Goal: Information Seeking & Learning: Learn about a topic

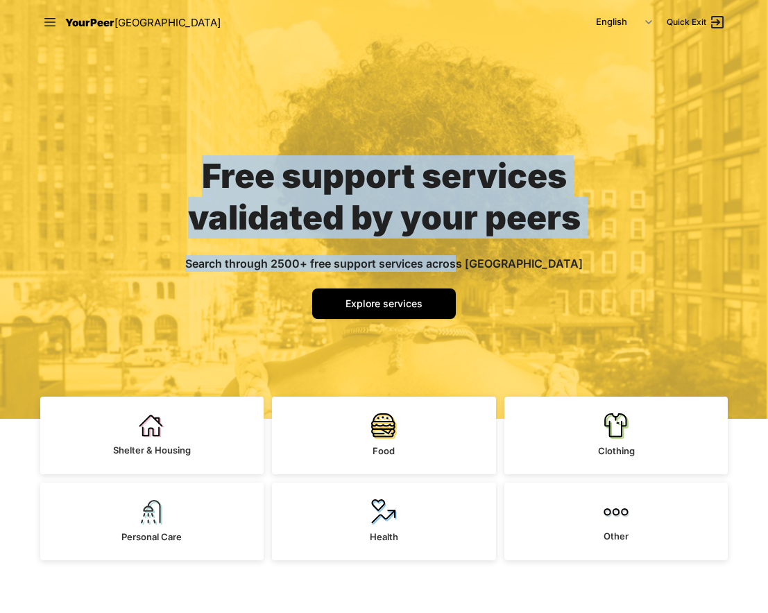
drag, startPoint x: 208, startPoint y: 157, endPoint x: 506, endPoint y: 260, distance: 315.5
click at [506, 260] on div "Free support services validated by your peers Search through 2500+ free support…" at bounding box center [384, 231] width 466 height 374
click at [506, 260] on span "Search through 2500+ free support services across [GEOGRAPHIC_DATA]" at bounding box center [383, 264] width 397 height 14
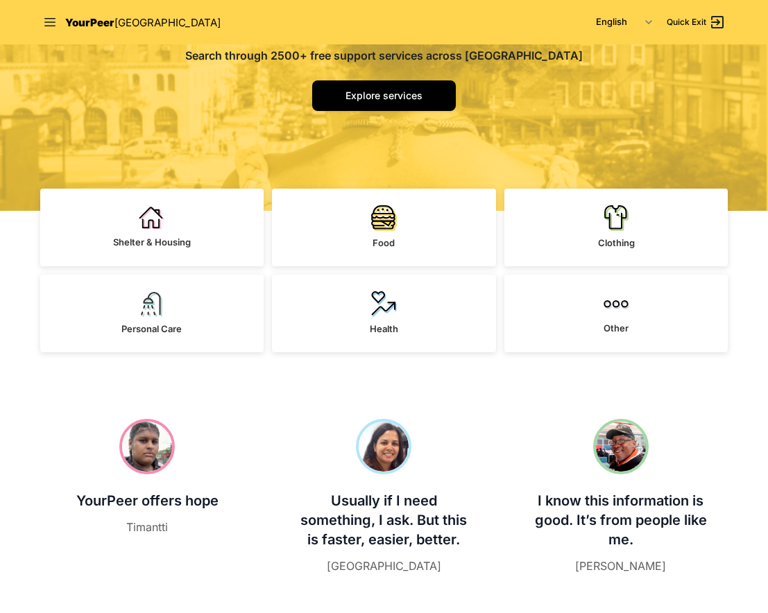
scroll to position [232, 0]
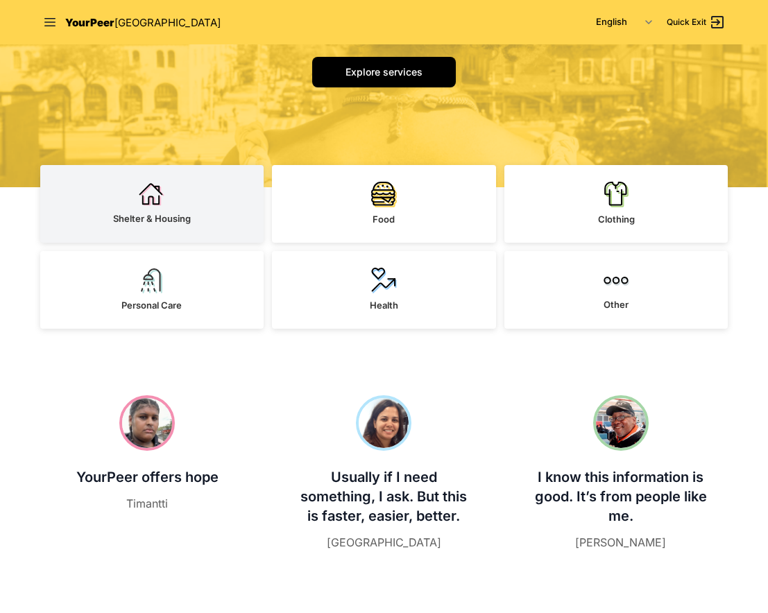
click at [205, 229] on link "Shelter & Housing" at bounding box center [152, 204] width 224 height 78
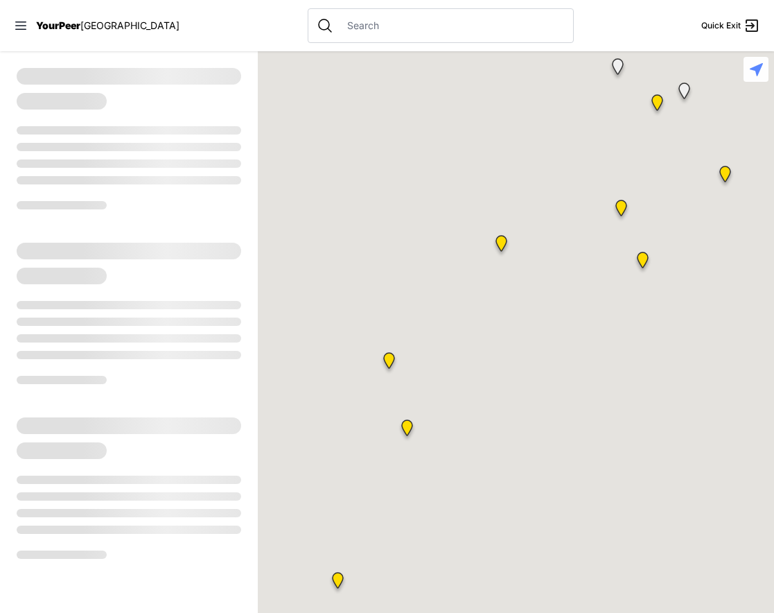
select select "recentlyUpdated"
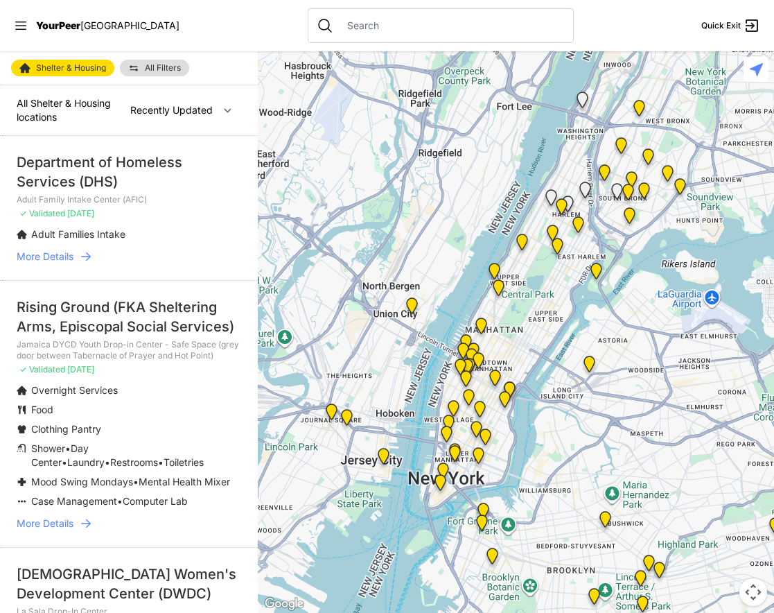
drag, startPoint x: 520, startPoint y: 328, endPoint x: 460, endPoint y: 332, distance: 60.5
click at [460, 332] on div at bounding box center [516, 332] width 517 height 562
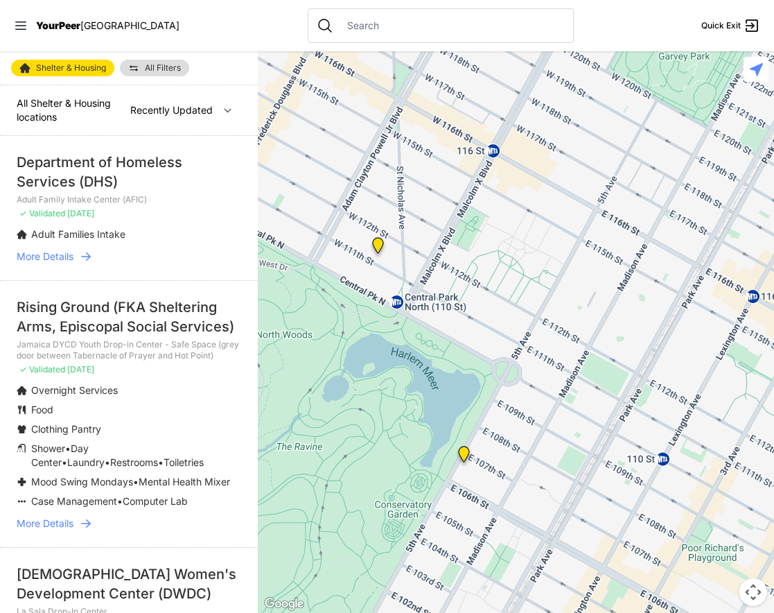
click at [462, 448] on img at bounding box center [464, 457] width 17 height 22
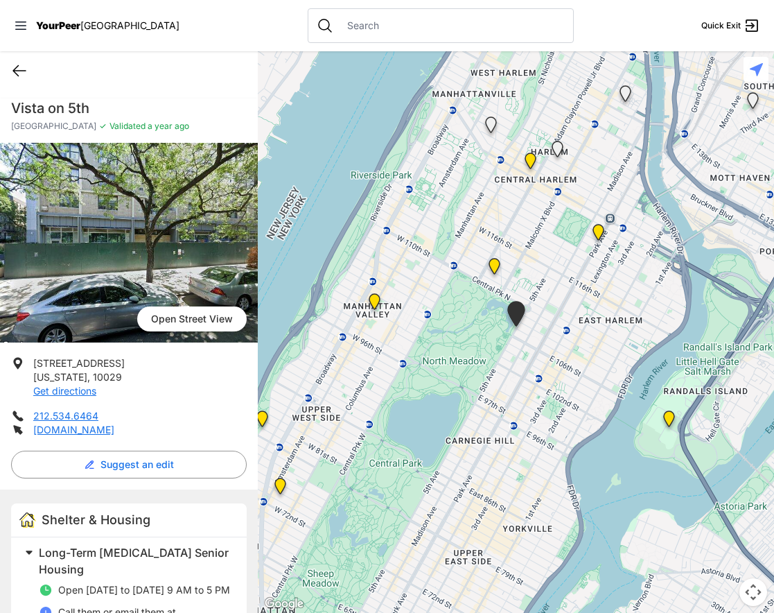
click at [15, 72] on icon at bounding box center [19, 71] width 12 height 10
select select "recentlyUpdated"
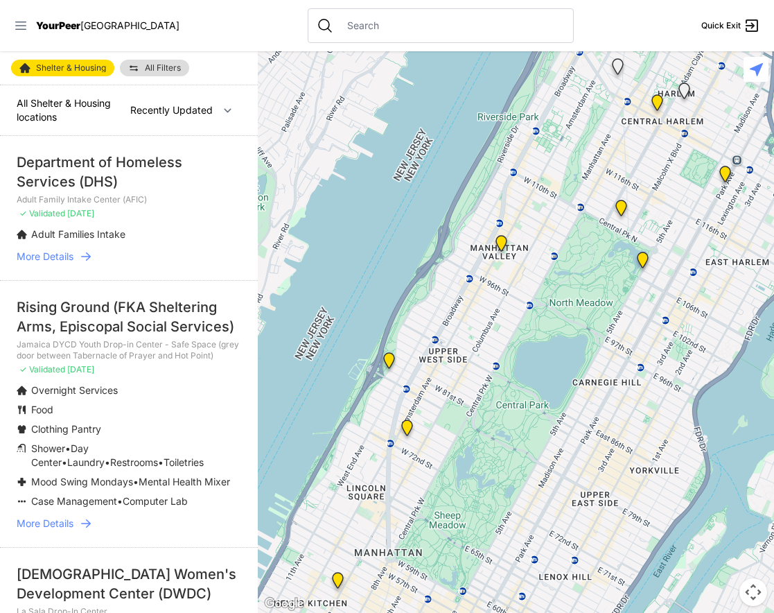
click at [20, 24] on icon at bounding box center [21, 26] width 14 height 14
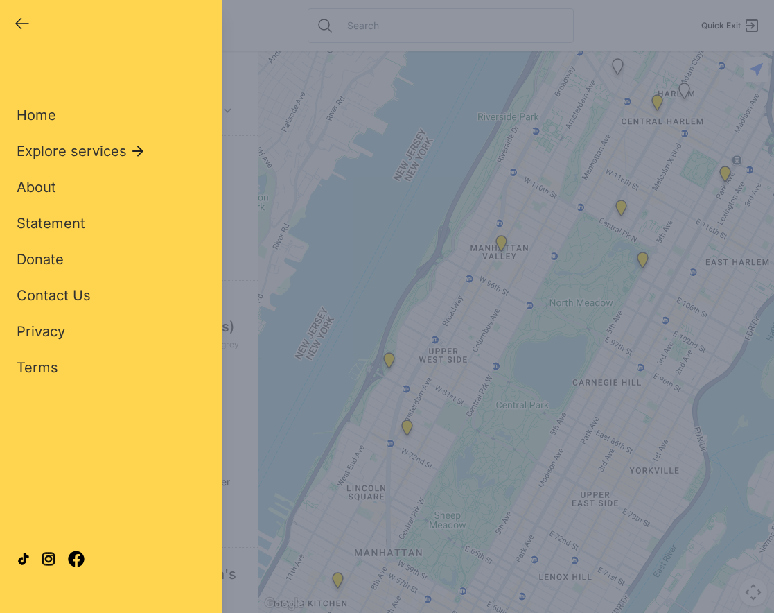
click at [20, 24] on icon "button" at bounding box center [22, 24] width 12 height 10
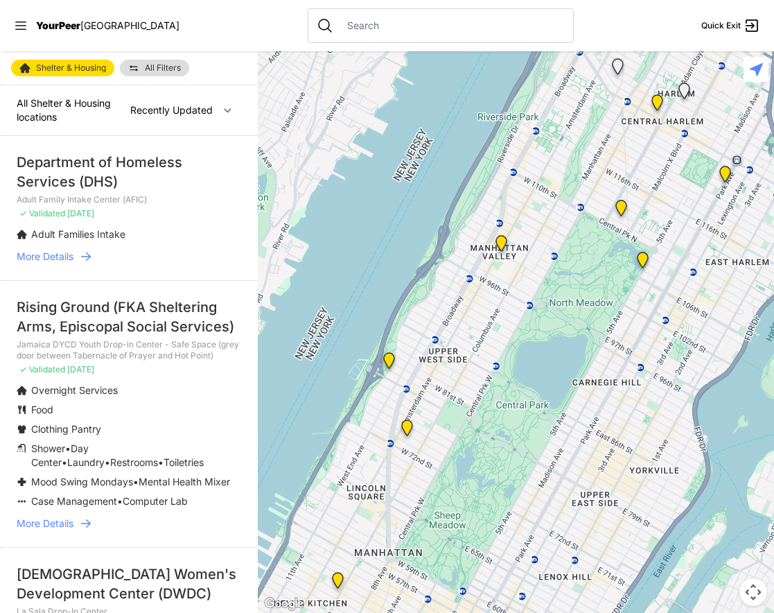
click at [87, 24] on span "[GEOGRAPHIC_DATA]" at bounding box center [129, 25] width 99 height 12
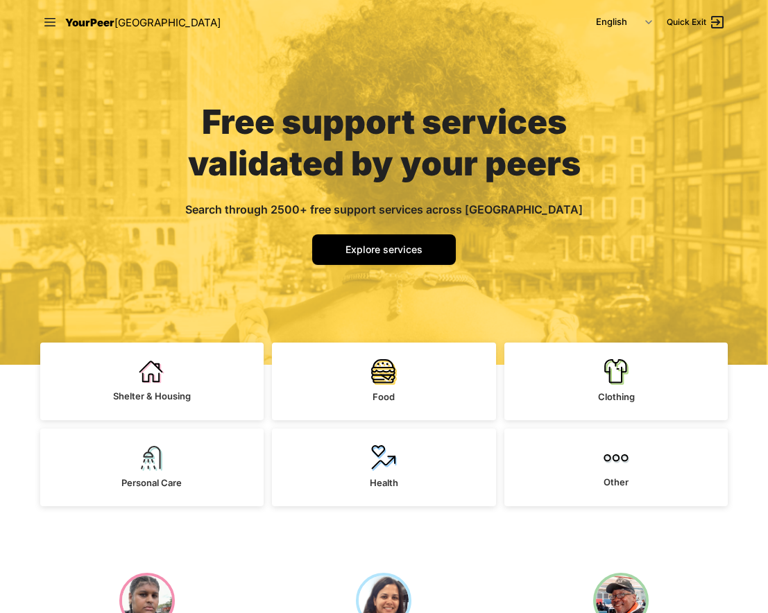
scroll to position [55, 0]
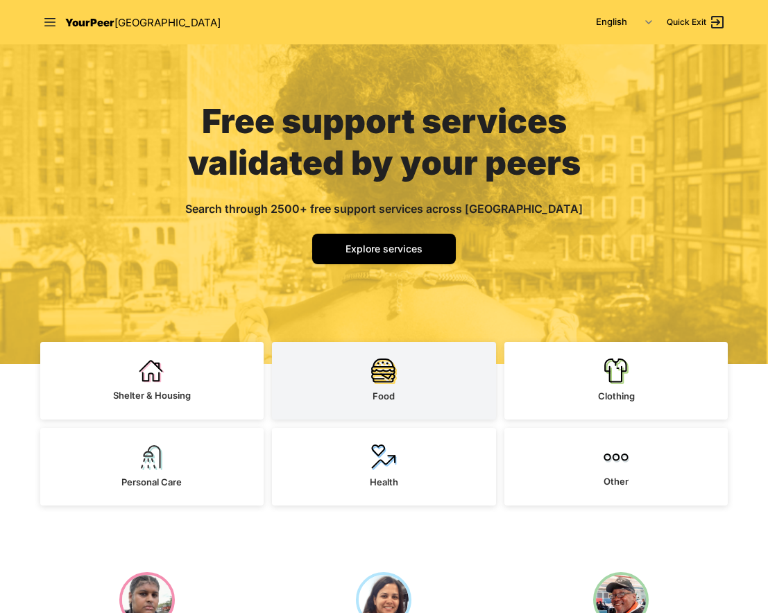
click at [394, 383] on img at bounding box center [384, 371] width 26 height 26
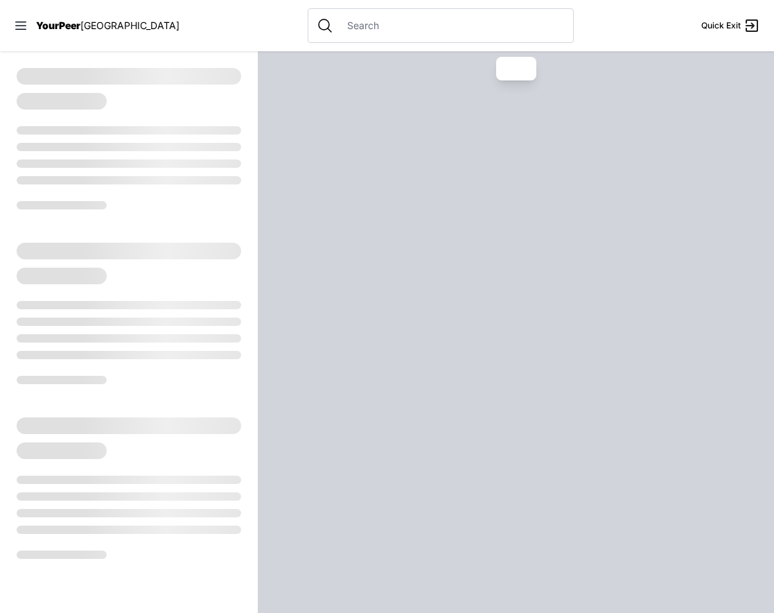
select select "recentlyUpdated"
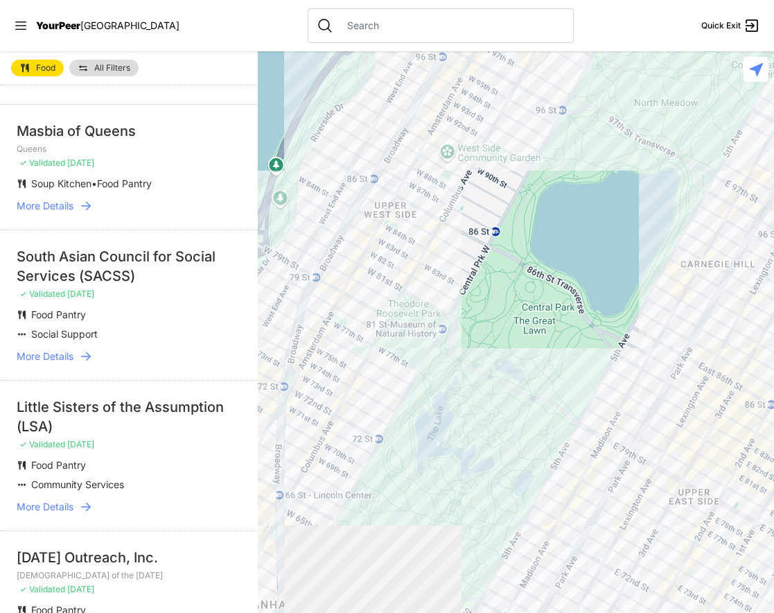
scroll to position [34, 0]
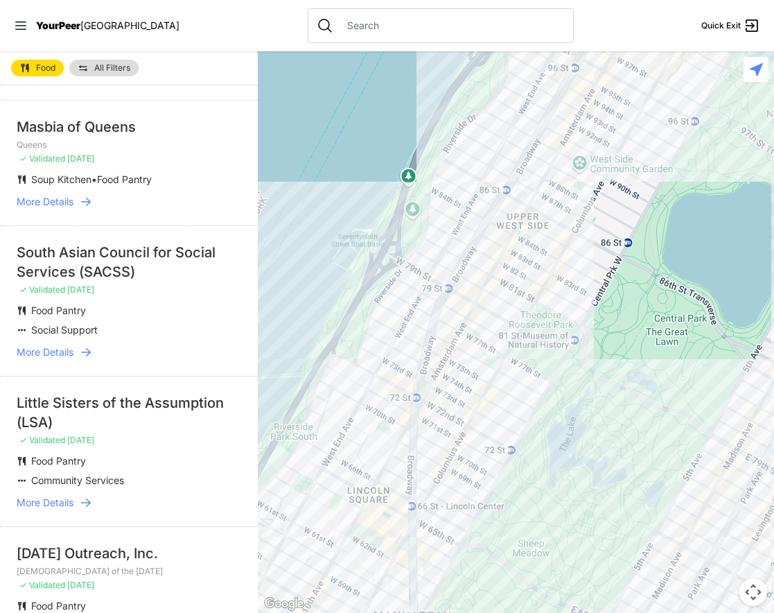
click at [407, 358] on div at bounding box center [516, 332] width 517 height 562
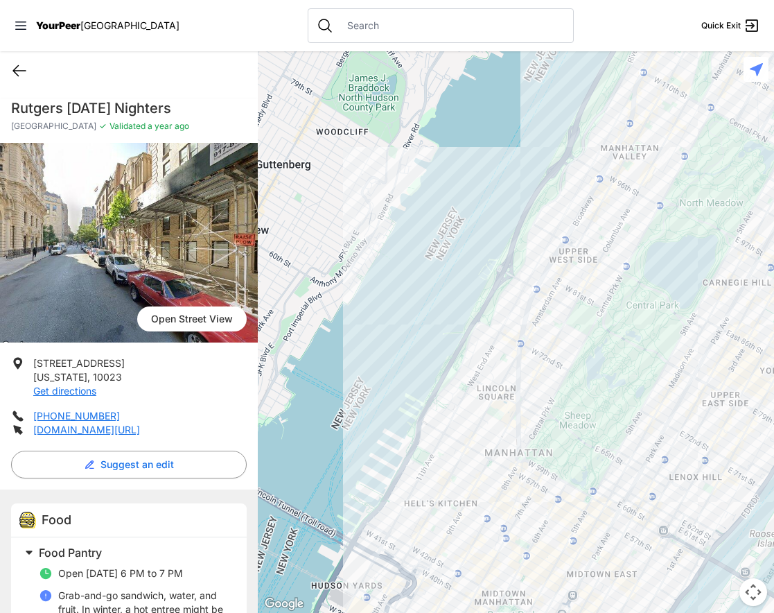
click at [20, 69] on icon at bounding box center [19, 70] width 17 height 17
select select "recentlyUpdated"
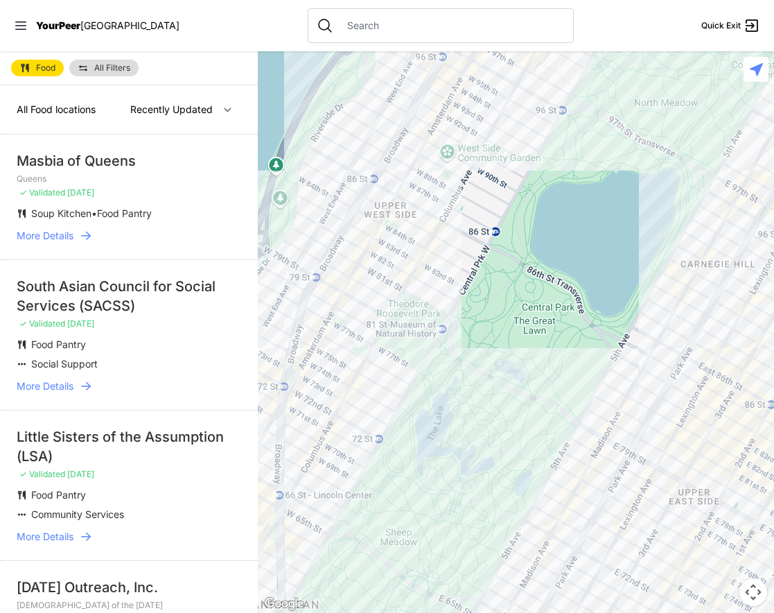
click at [78, 20] on span "YourPeer" at bounding box center [58, 25] width 44 height 12
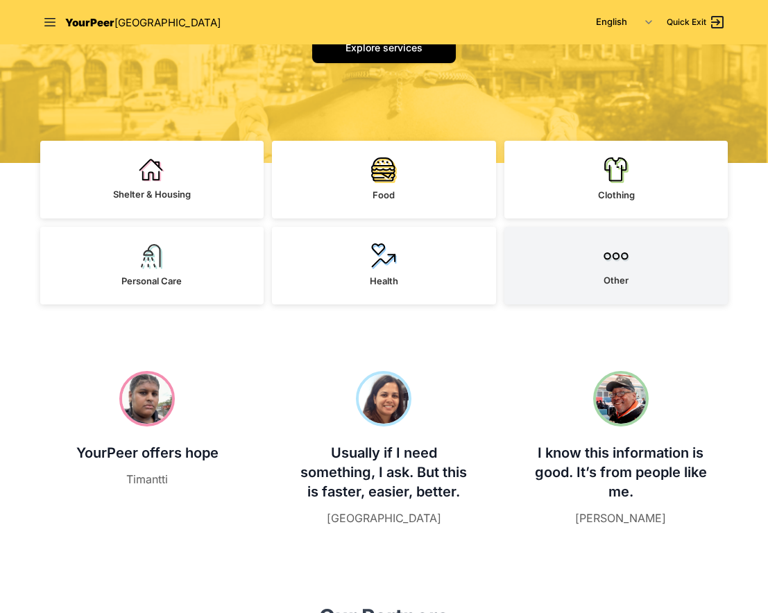
scroll to position [253, 0]
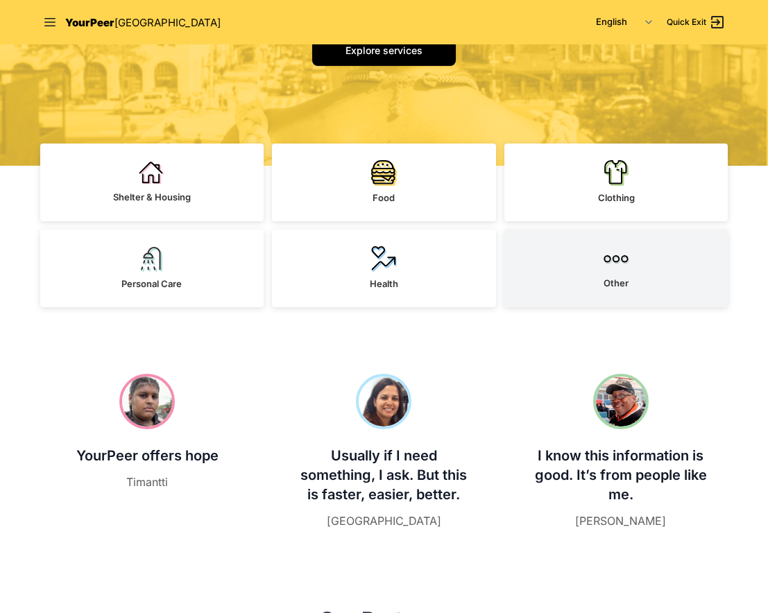
click at [692, 284] on link "Other" at bounding box center [616, 269] width 224 height 78
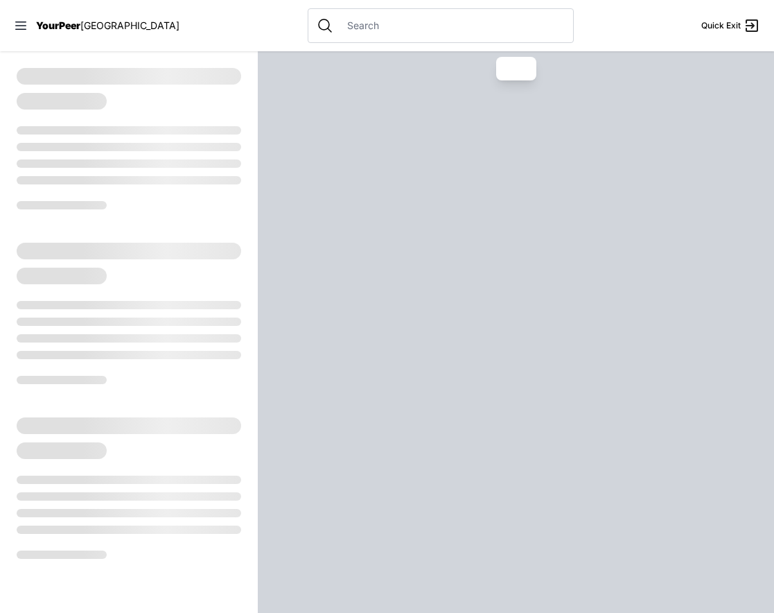
select select "recentlyUpdated"
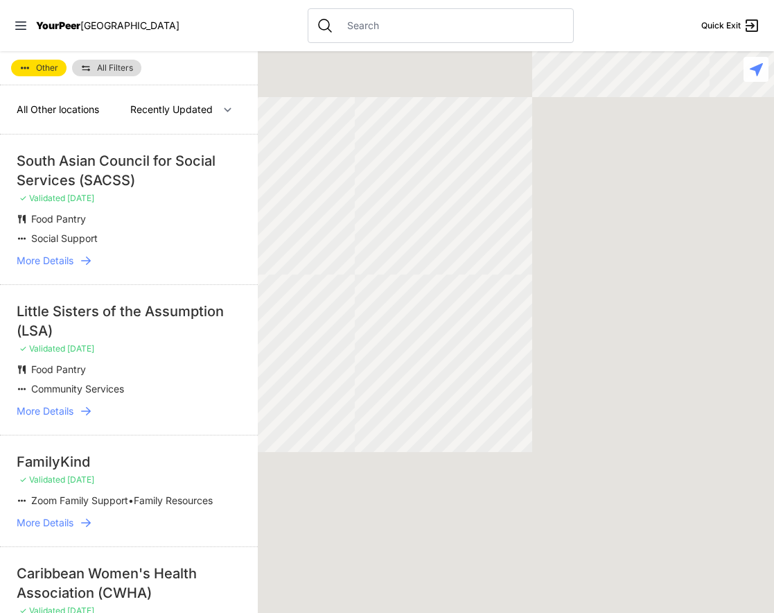
click at [53, 24] on span "YourPeer" at bounding box center [58, 25] width 44 height 12
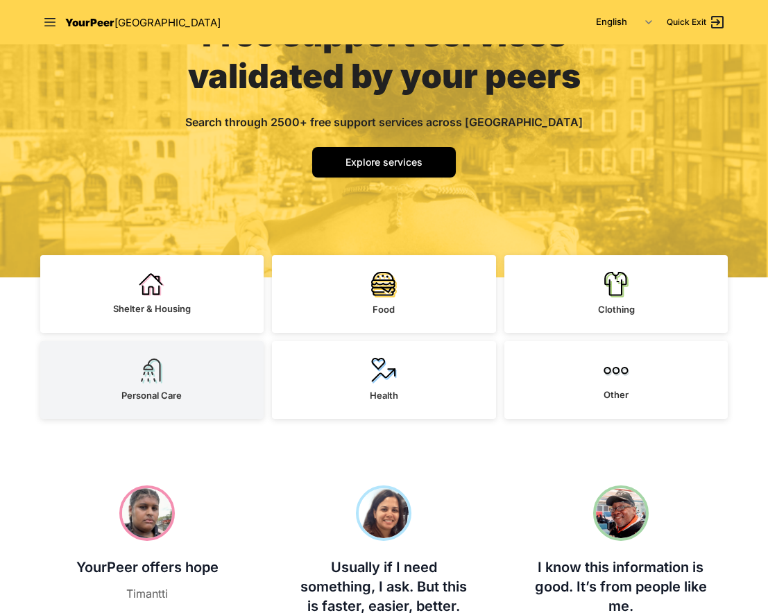
scroll to position [171, 0]
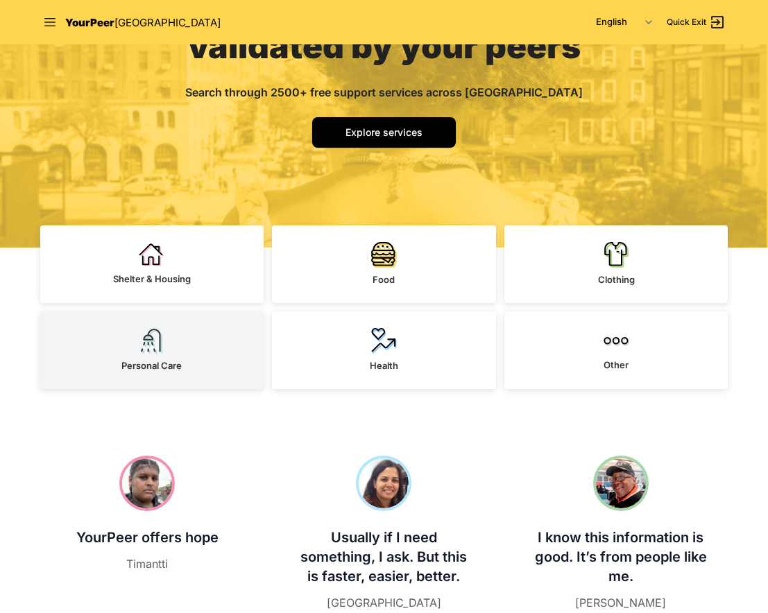
click at [216, 339] on link "Personal Care" at bounding box center [152, 350] width 224 height 78
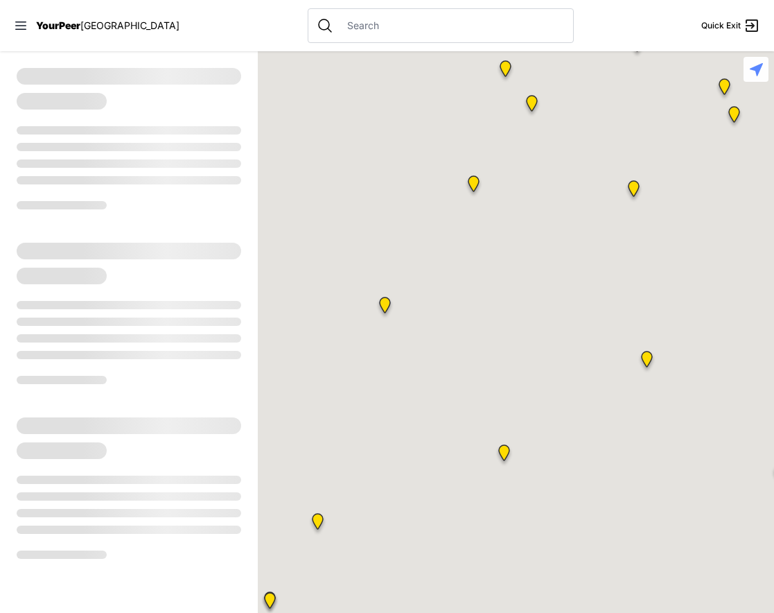
select select "recentlyUpdated"
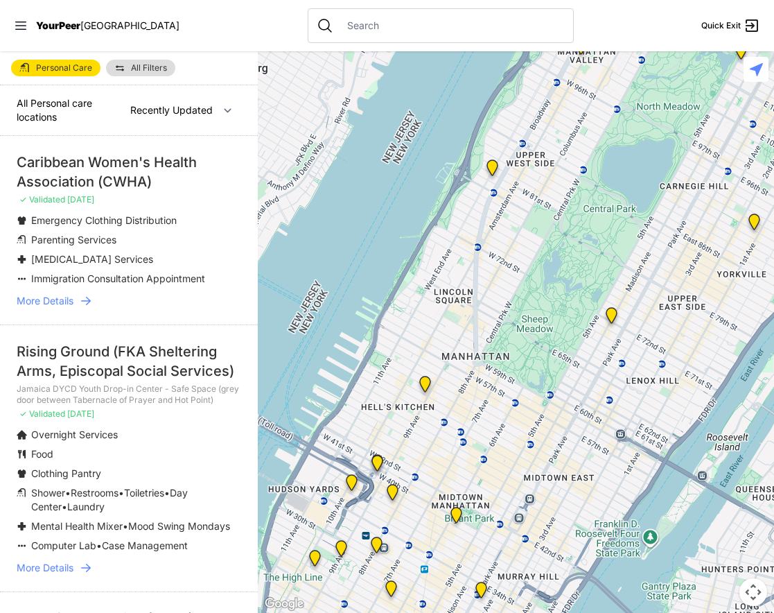
click at [406, 31] on input "text" at bounding box center [452, 26] width 226 height 14
click at [66, 15] on nav "YourPeer NYC Quick Exit" at bounding box center [387, 25] width 774 height 51
click at [68, 22] on span "YourPeer" at bounding box center [58, 25] width 44 height 12
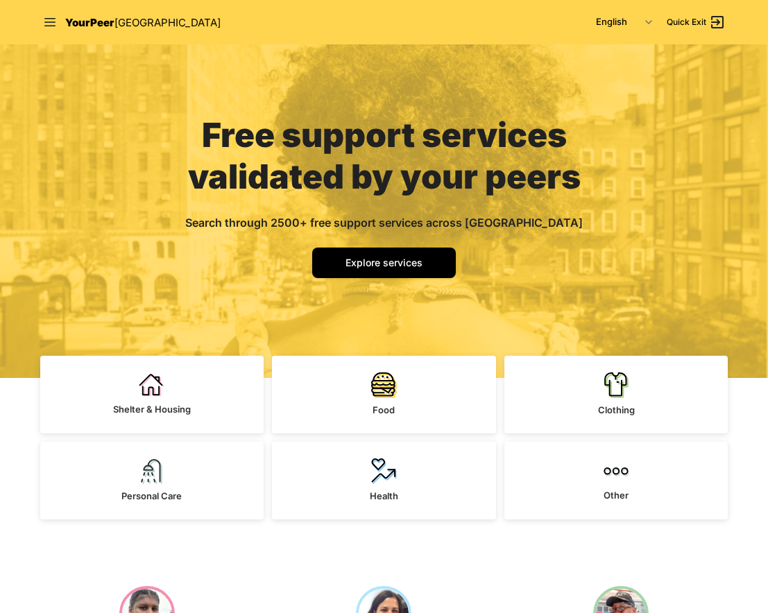
scroll to position [42, 0]
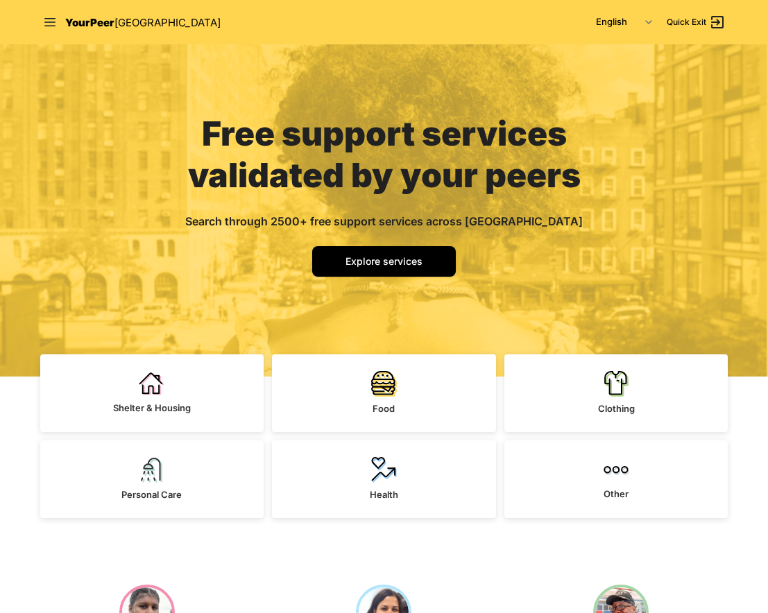
click at [378, 244] on div "Free support services validated by your peers Search through 2500+ free support…" at bounding box center [384, 189] width 466 height 374
click at [378, 259] on span "Explore services" at bounding box center [383, 261] width 77 height 12
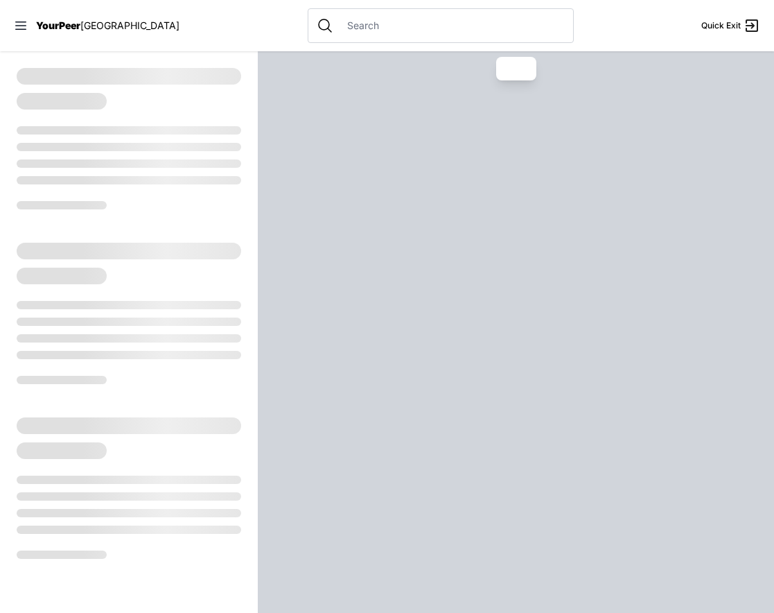
select select "recentlyUpdated"
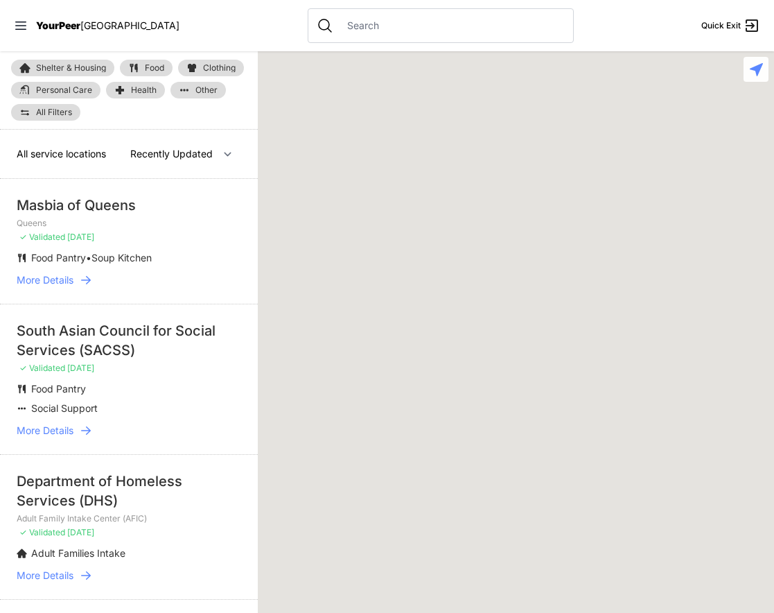
click at [347, 24] on input "text" at bounding box center [452, 26] width 226 height 14
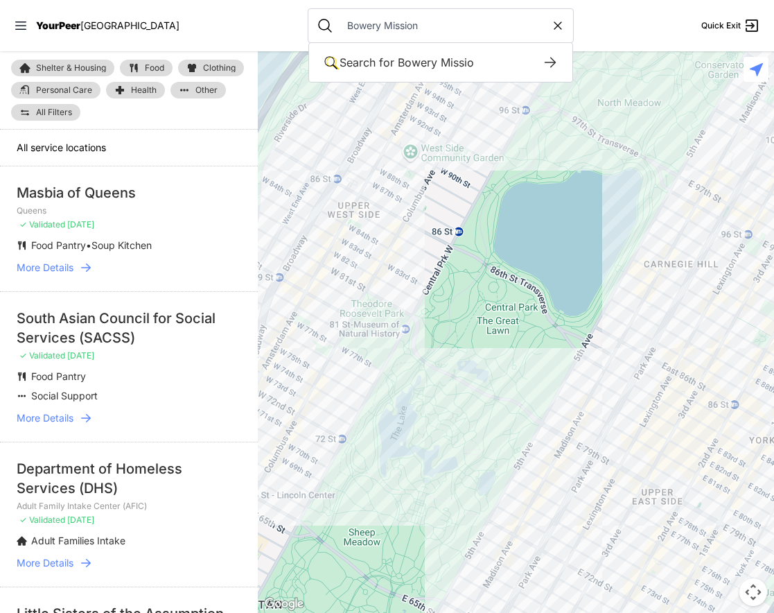
type input "Bowery Mission"
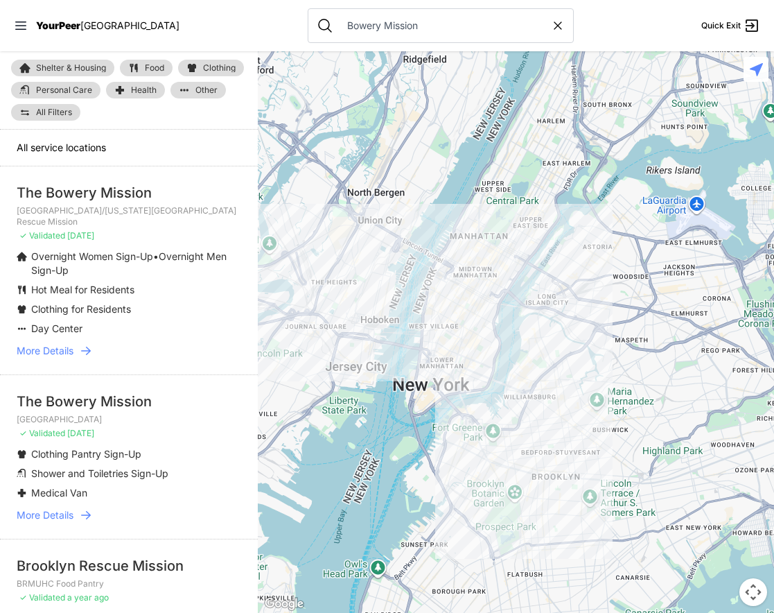
drag, startPoint x: 19, startPoint y: 211, endPoint x: 173, endPoint y: 210, distance: 154.6
click at [173, 211] on p "Tribeca Campus/New York City Rescue Mission" at bounding box center [129, 216] width 225 height 22
click at [173, 210] on p "Tribeca Campus/New York City Rescue Mission" at bounding box center [129, 216] width 225 height 22
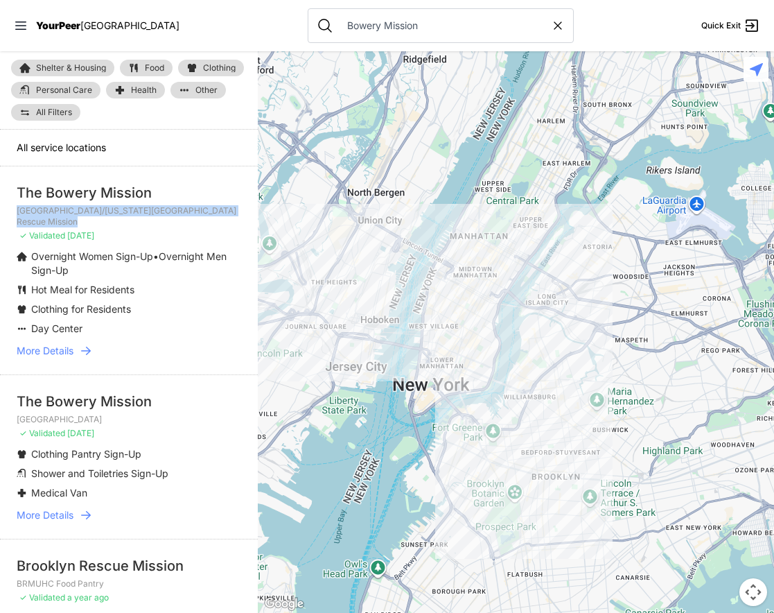
click at [180, 210] on p "Tribeca Campus/New York City Rescue Mission" at bounding box center [129, 216] width 225 height 22
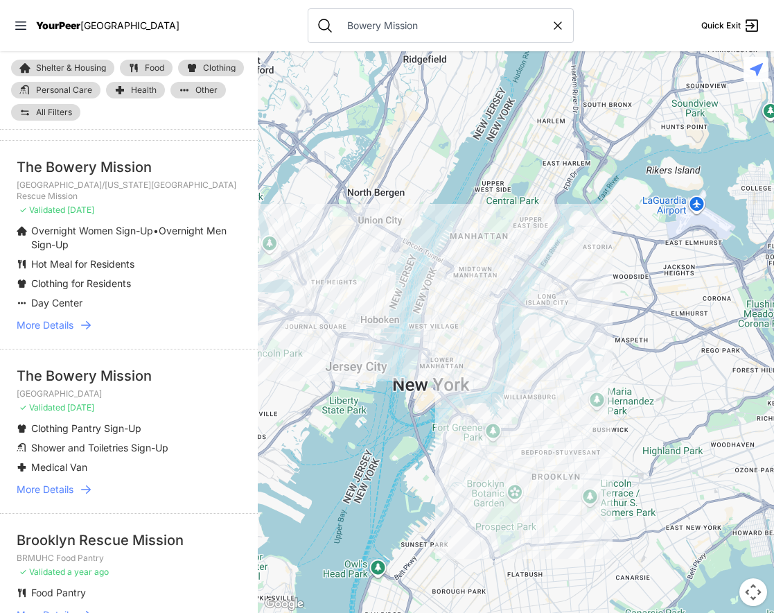
scroll to position [31, 0]
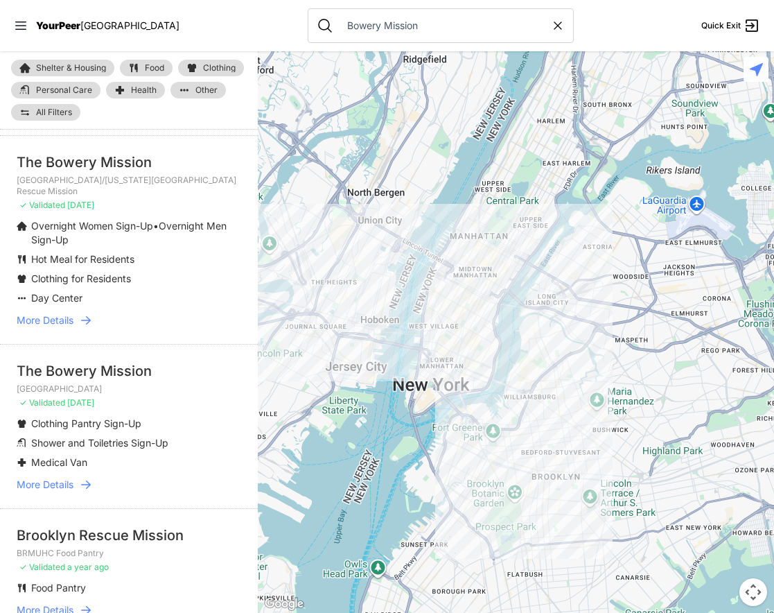
click at [440, 353] on div at bounding box center [516, 332] width 517 height 562
click at [458, 339] on div at bounding box center [516, 332] width 517 height 562
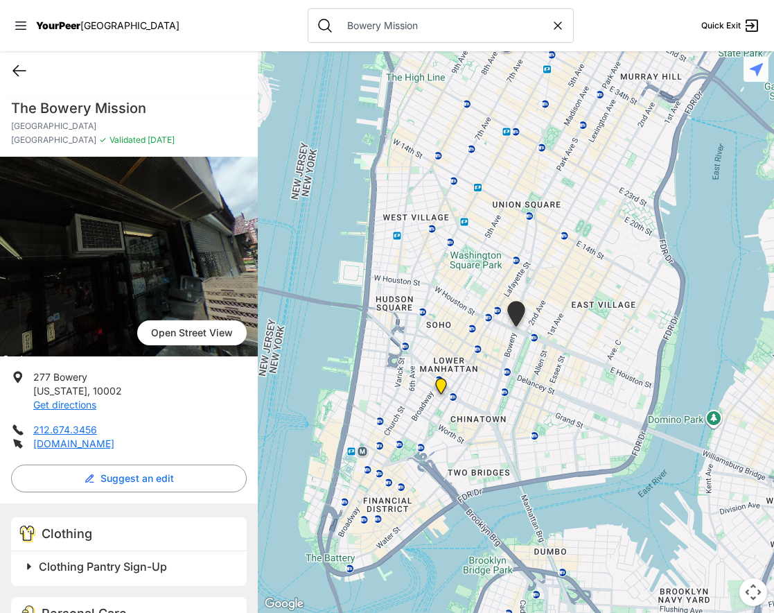
click at [20, 69] on icon at bounding box center [19, 70] width 17 height 17
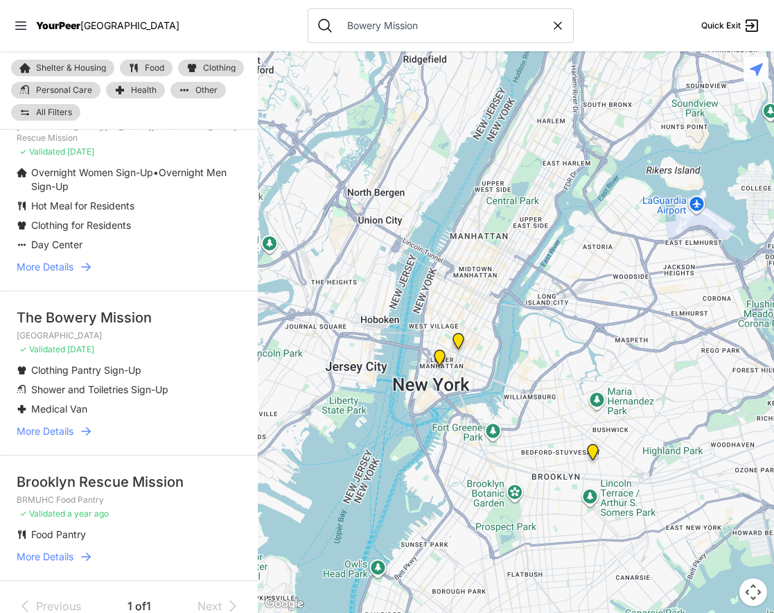
scroll to position [91, 0]
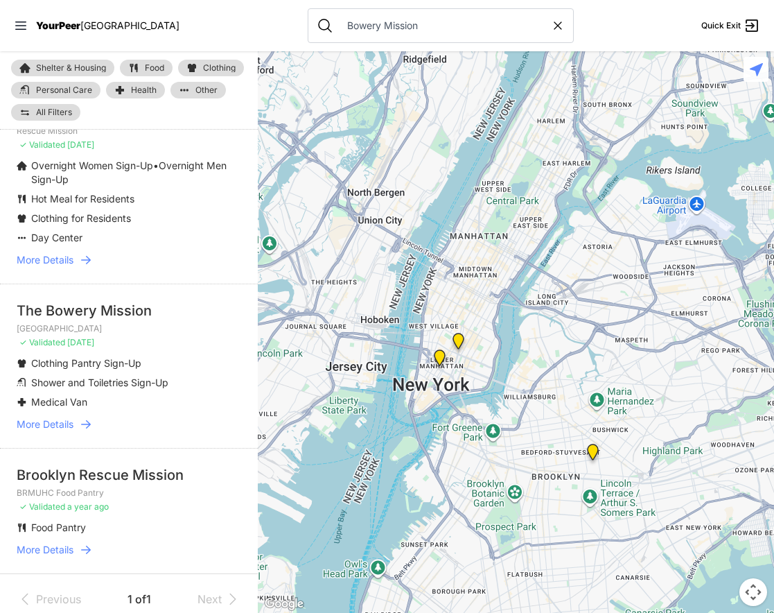
click at [62, 417] on span "More Details" at bounding box center [45, 424] width 57 height 14
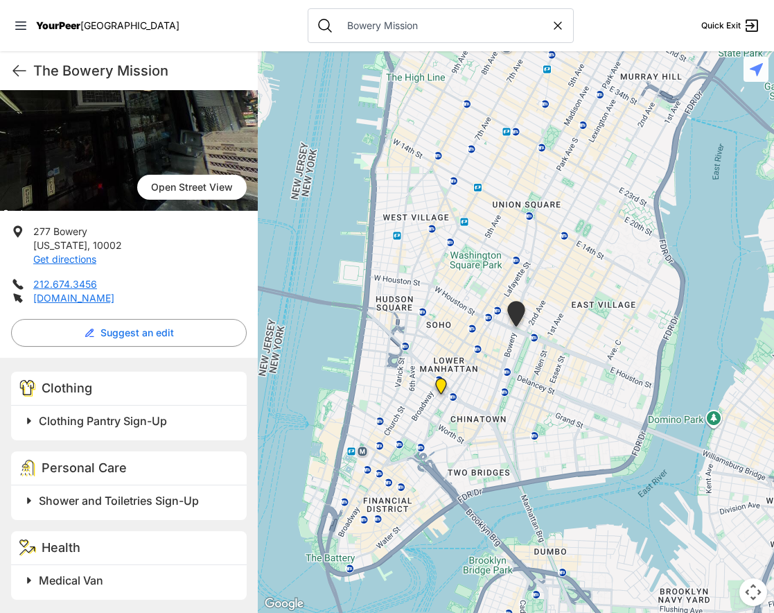
scroll to position [146, 0]
click at [442, 382] on img "Tribeca Campus/New York City Rescue Mission" at bounding box center [441, 389] width 17 height 22
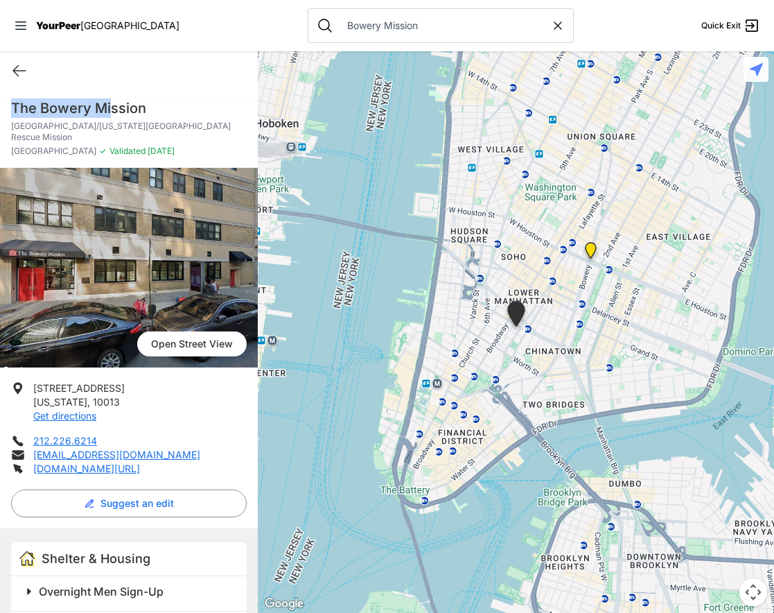
drag, startPoint x: 15, startPoint y: 106, endPoint x: 124, endPoint y: 106, distance: 109.6
click at [124, 106] on h1 "The Bowery Mission" at bounding box center [129, 107] width 236 height 19
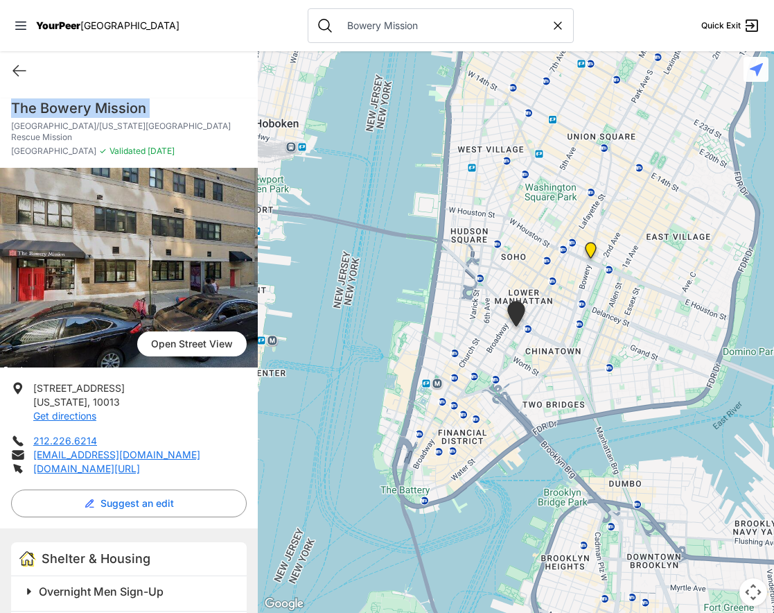
click at [128, 106] on h1 "The Bowery Mission" at bounding box center [129, 107] width 236 height 19
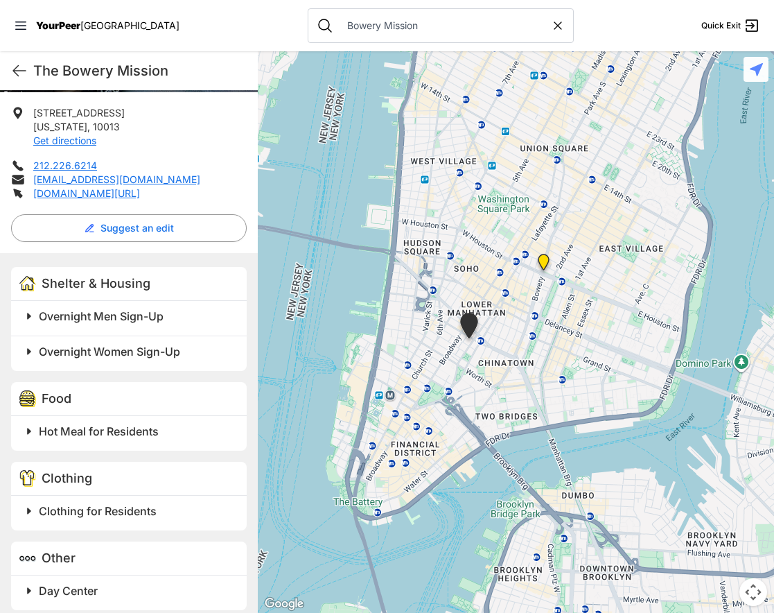
drag, startPoint x: 554, startPoint y: 264, endPoint x: 504, endPoint y: 276, distance: 51.3
click at [504, 276] on div at bounding box center [516, 332] width 517 height 562
click at [103, 309] on span "Overnight Men Sign-Up" at bounding box center [101, 316] width 125 height 14
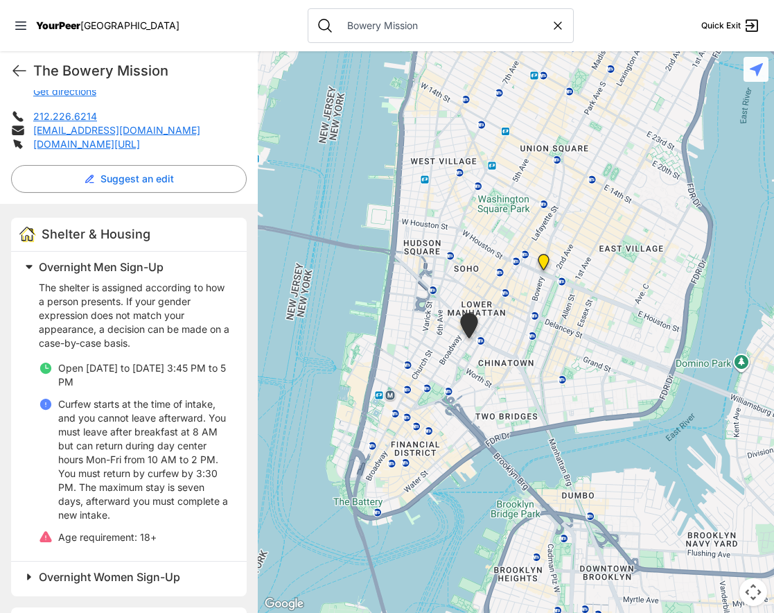
click at [104, 260] on span "Overnight Men Sign-Up" at bounding box center [101, 267] width 125 height 14
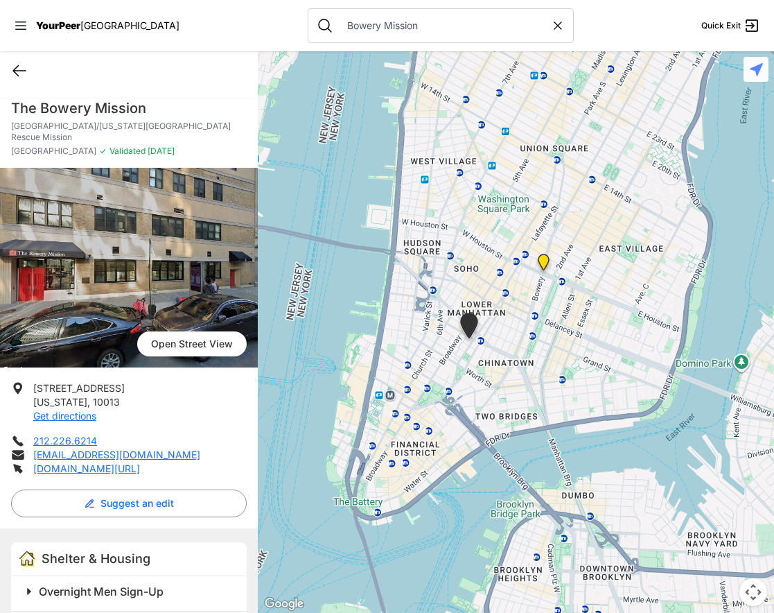
click at [20, 69] on icon at bounding box center [19, 70] width 17 height 17
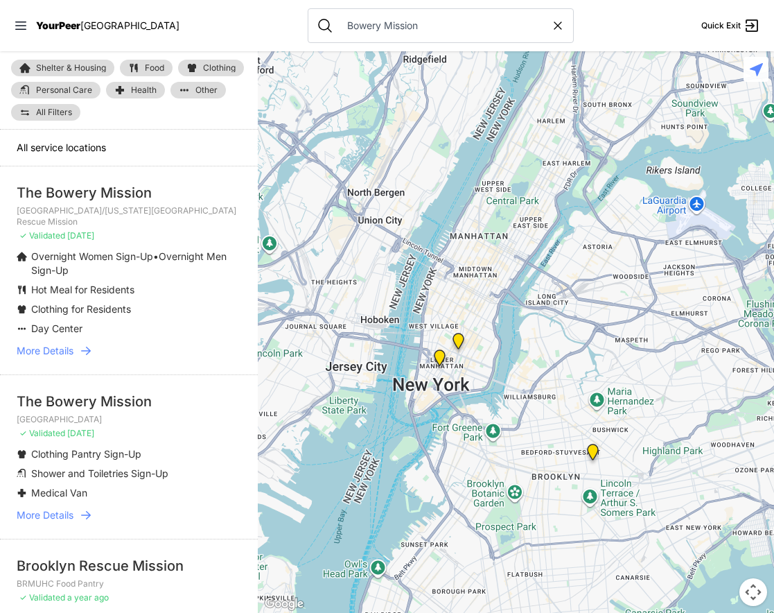
click at [527, 33] on div "Bowery Mission" at bounding box center [441, 25] width 266 height 35
click at [551, 29] on icon at bounding box center [558, 26] width 14 height 14
select select "recentlyUpdated"
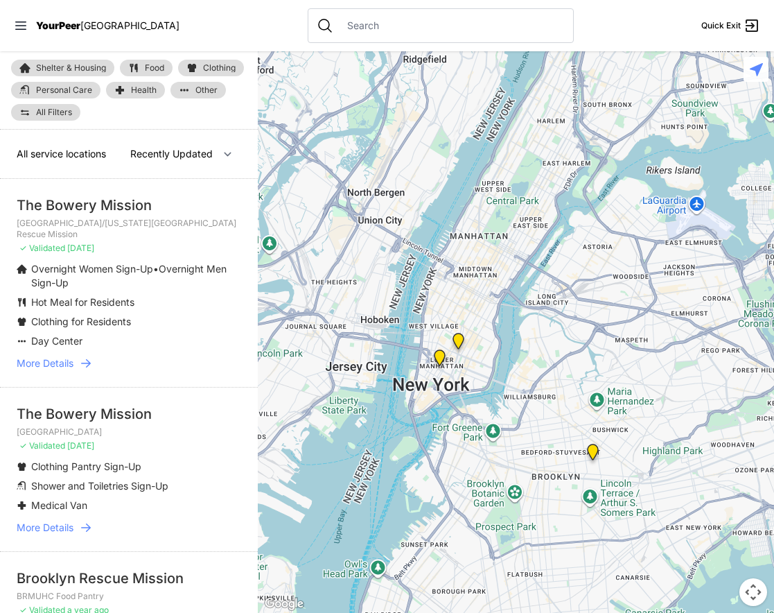
click at [494, 33] on div at bounding box center [441, 25] width 266 height 35
click at [440, 32] on input "text" at bounding box center [452, 26] width 226 height 14
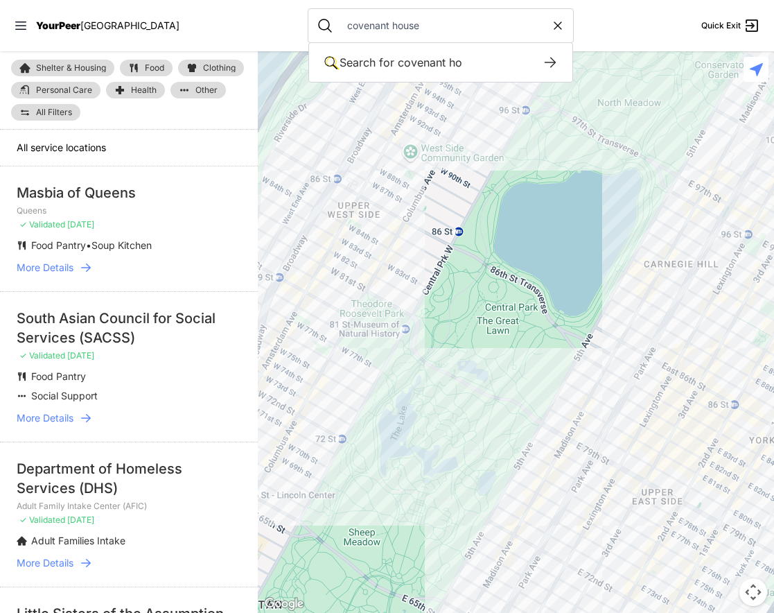
type input "covenant house"
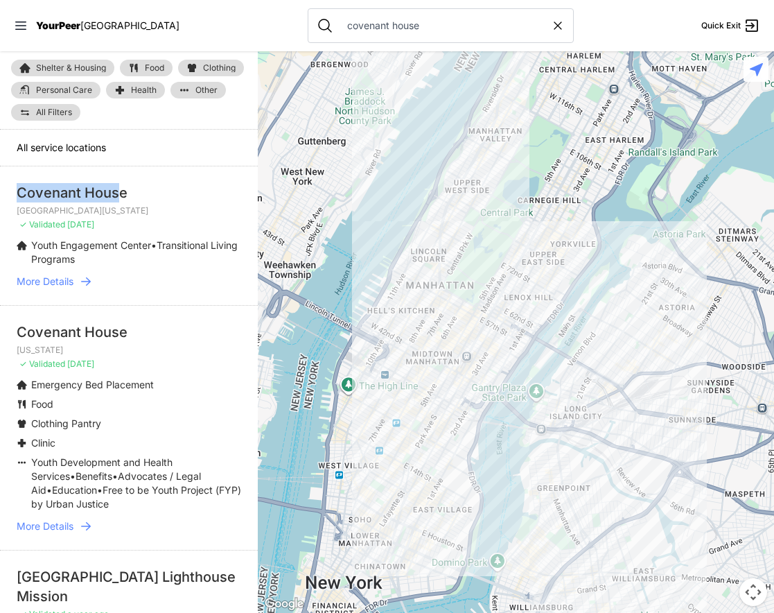
drag, startPoint x: 16, startPoint y: 193, endPoint x: 120, endPoint y: 193, distance: 104.0
click at [120, 193] on li "Covenant House Northern New Jersey ✓ Validated 9 months ago Youth Engagement Ce…" at bounding box center [129, 235] width 258 height 139
click at [120, 193] on div "Covenant House" at bounding box center [129, 192] width 225 height 19
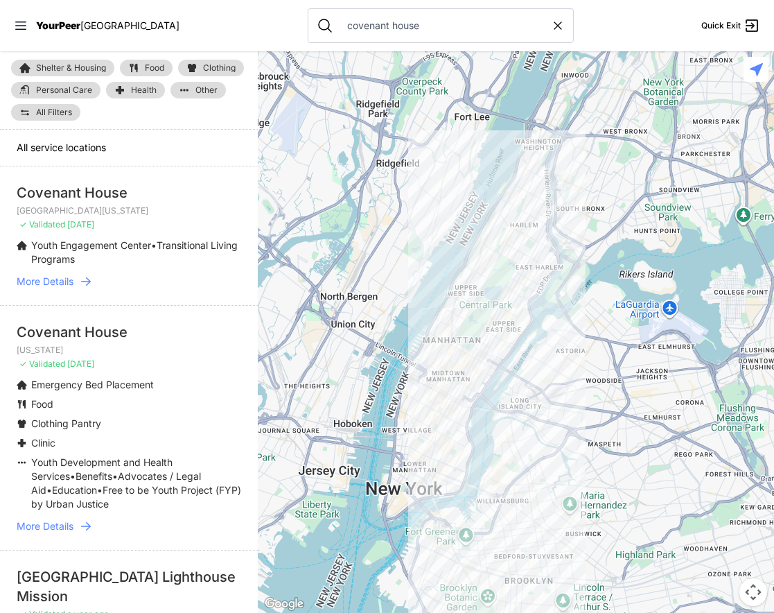
drag, startPoint x: 514, startPoint y: 318, endPoint x: 485, endPoint y: 347, distance: 41.2
click at [485, 348] on div at bounding box center [516, 332] width 517 height 562
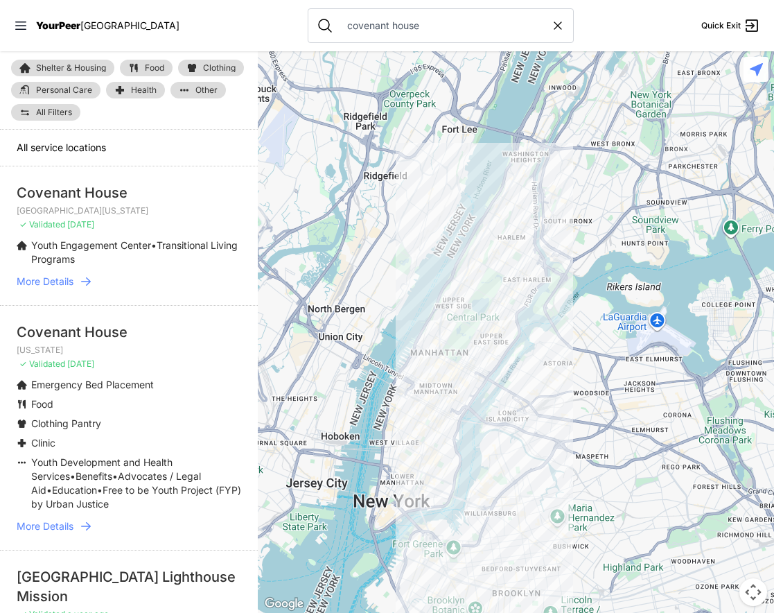
click at [477, 267] on div at bounding box center [516, 332] width 517 height 562
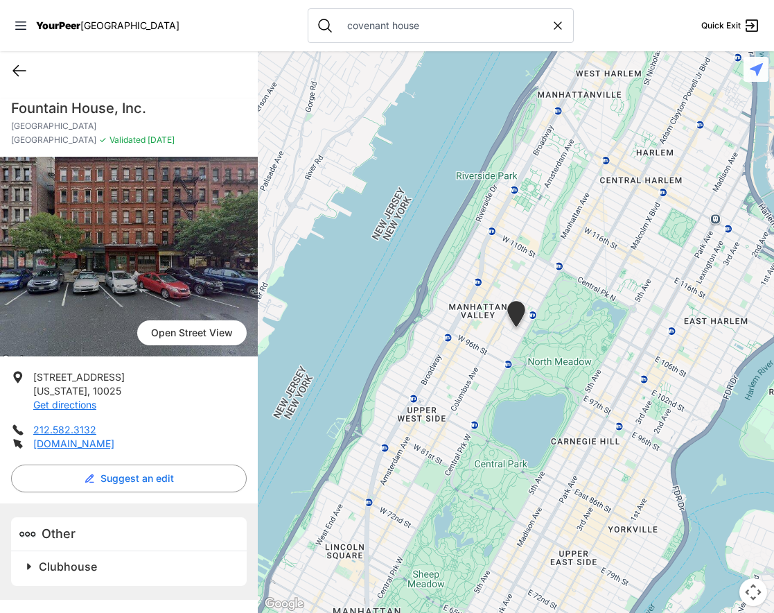
click at [17, 67] on icon at bounding box center [19, 71] width 12 height 10
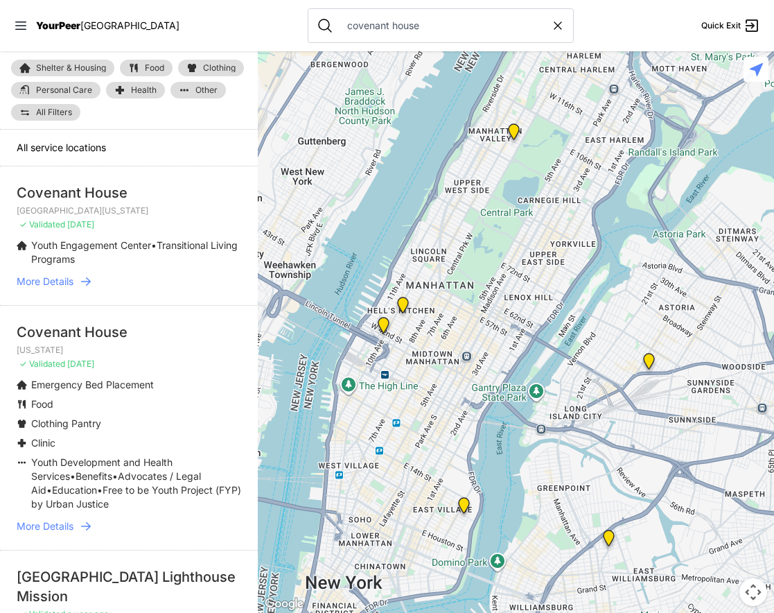
click at [59, 280] on span "More Details" at bounding box center [45, 282] width 57 height 14
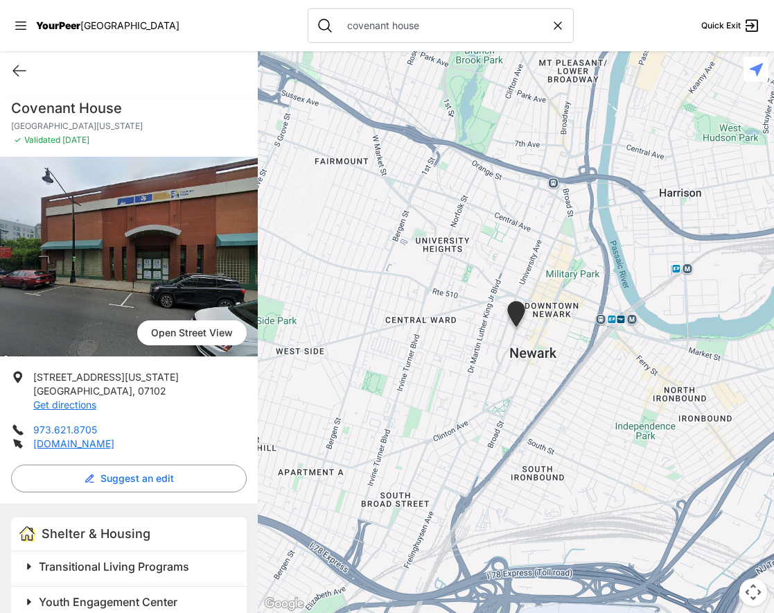
scroll to position [22, 0]
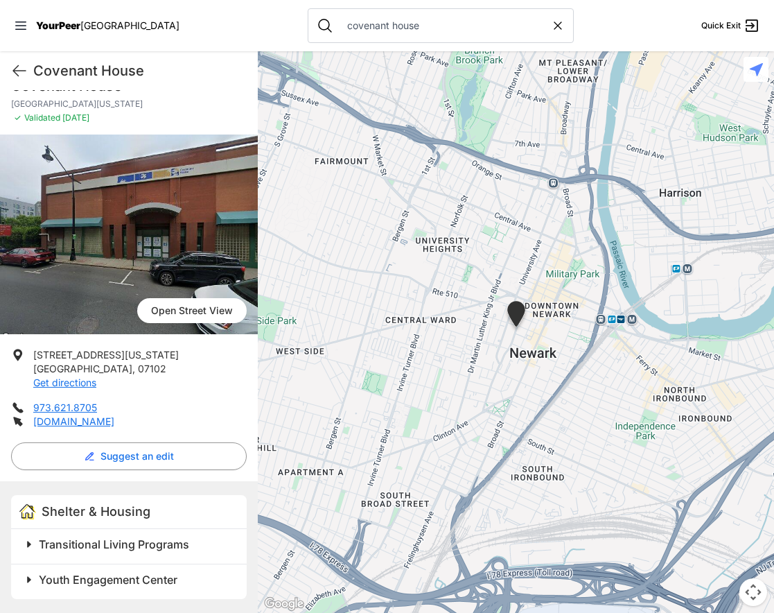
click at [80, 537] on span "Transitional Living Programs" at bounding box center [114, 544] width 150 height 14
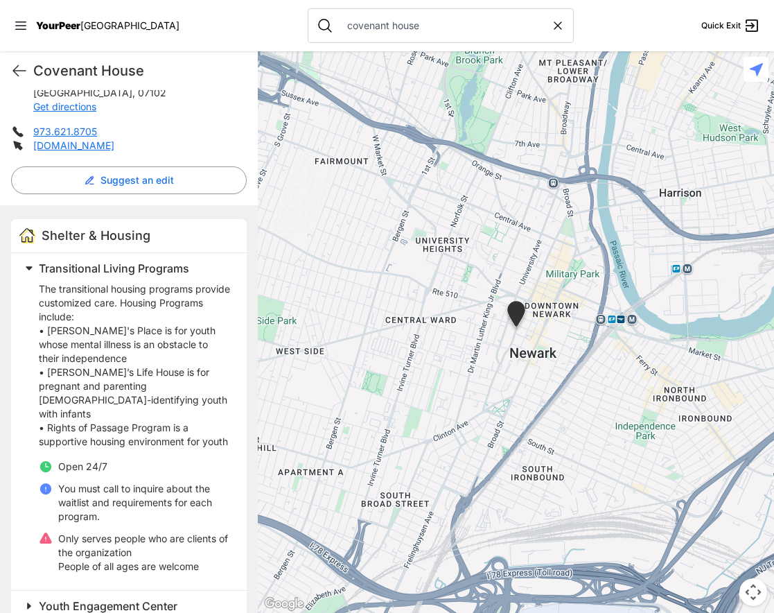
scroll to position [324, 0]
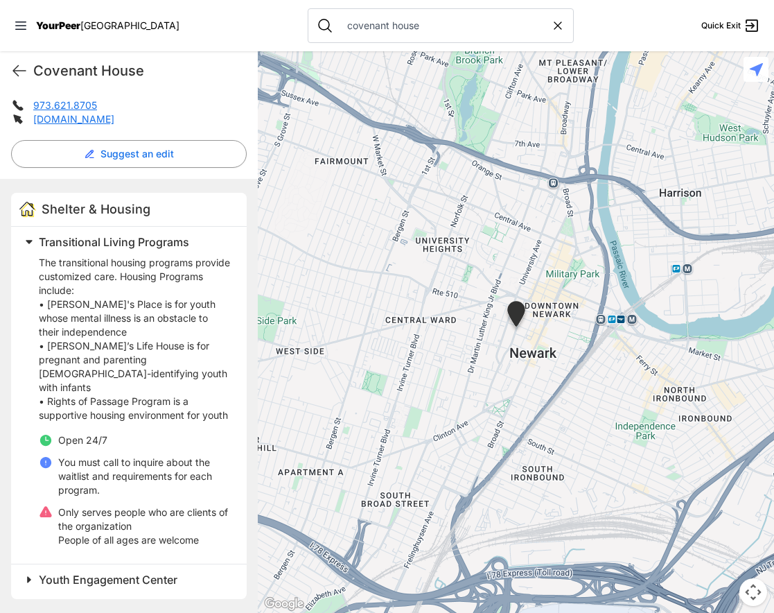
click at [31, 236] on span at bounding box center [202, 241] width 366 height 19
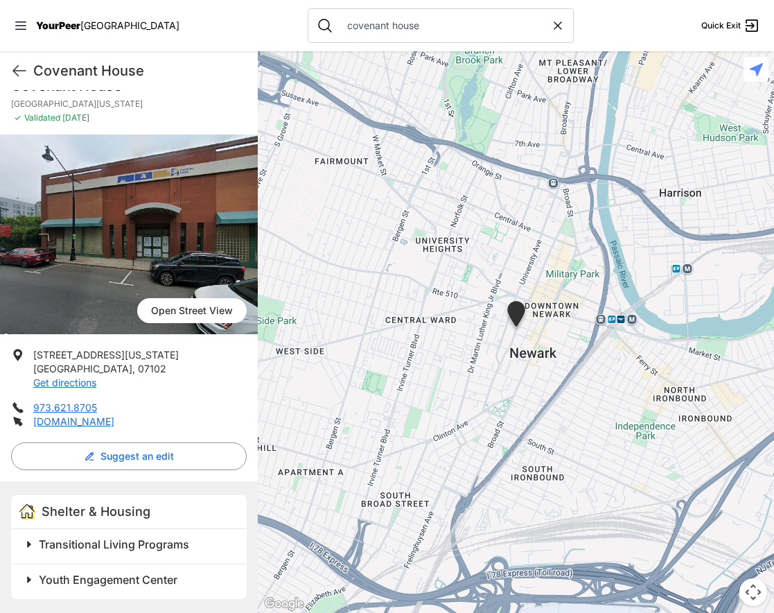
scroll to position [22, 0]
click at [69, 575] on span "Youth Engagement Center" at bounding box center [108, 580] width 139 height 14
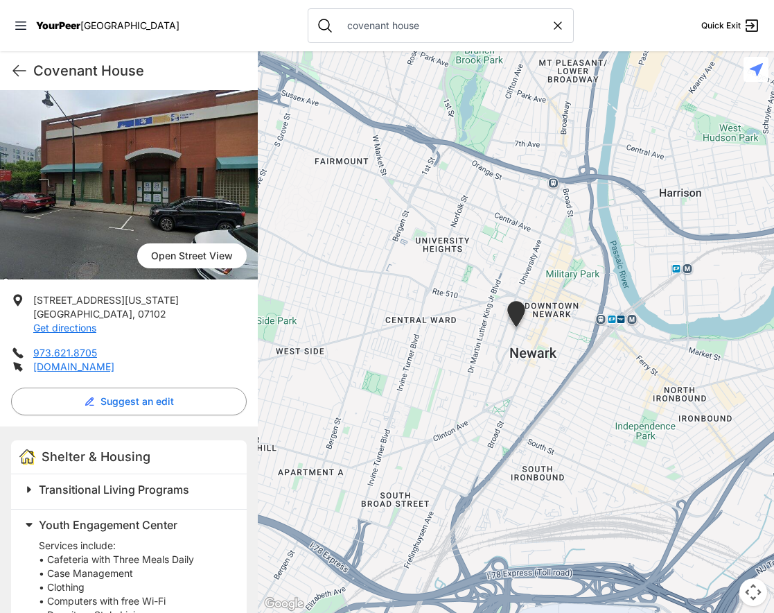
scroll to position [156, 0]
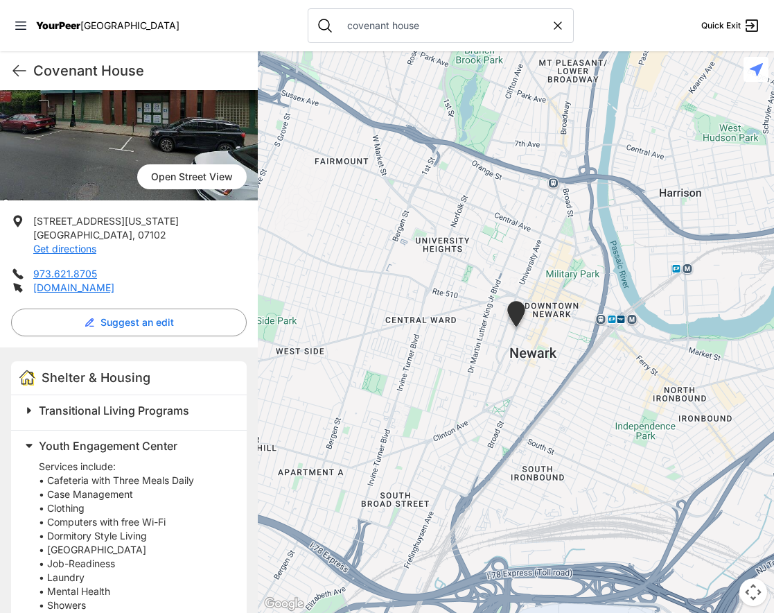
click at [87, 440] on span "Youth Engagement Center" at bounding box center [108, 446] width 139 height 14
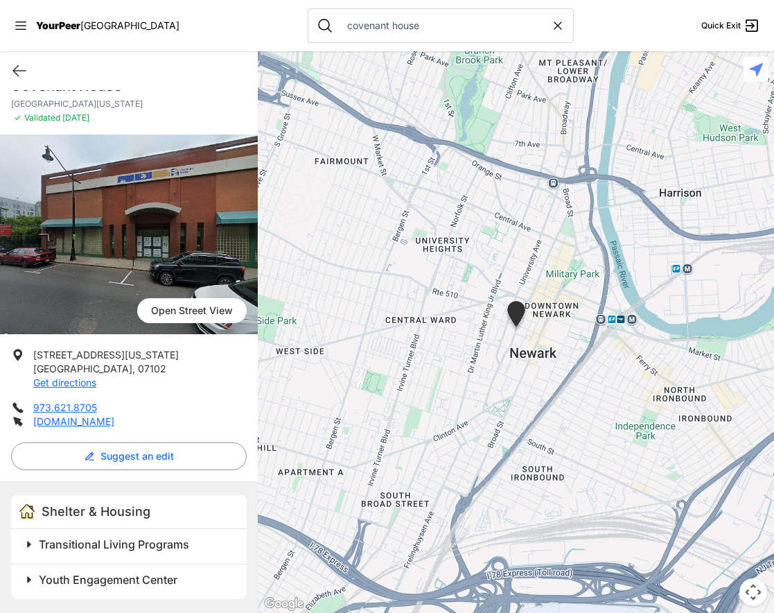
scroll to position [0, 0]
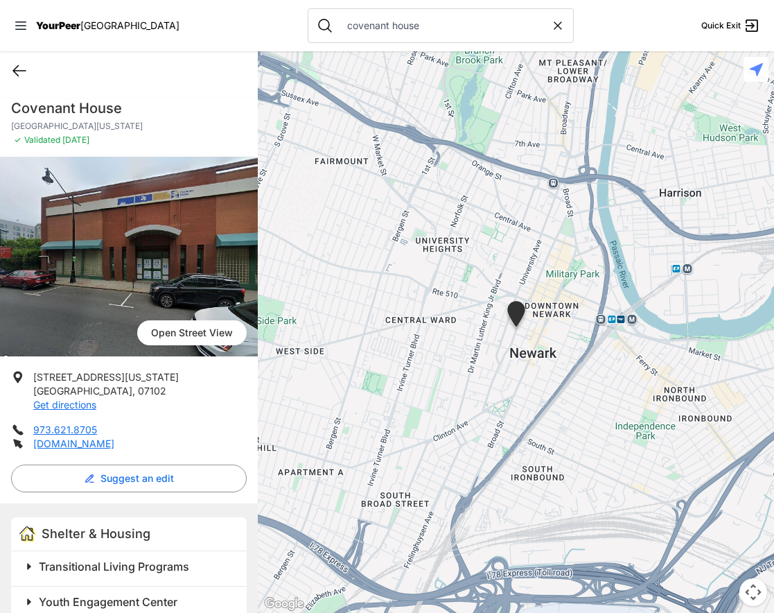
click at [23, 66] on icon at bounding box center [19, 70] width 17 height 17
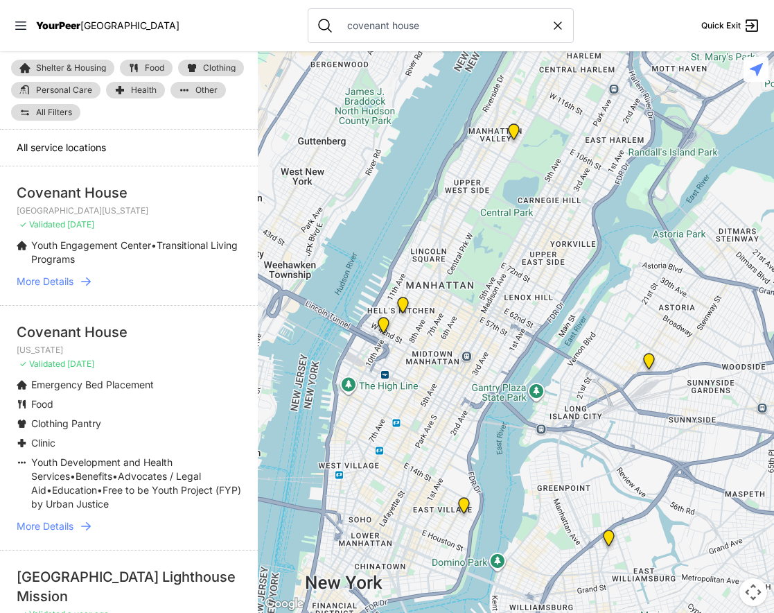
click at [551, 29] on icon at bounding box center [558, 26] width 14 height 14
select select "recentlyUpdated"
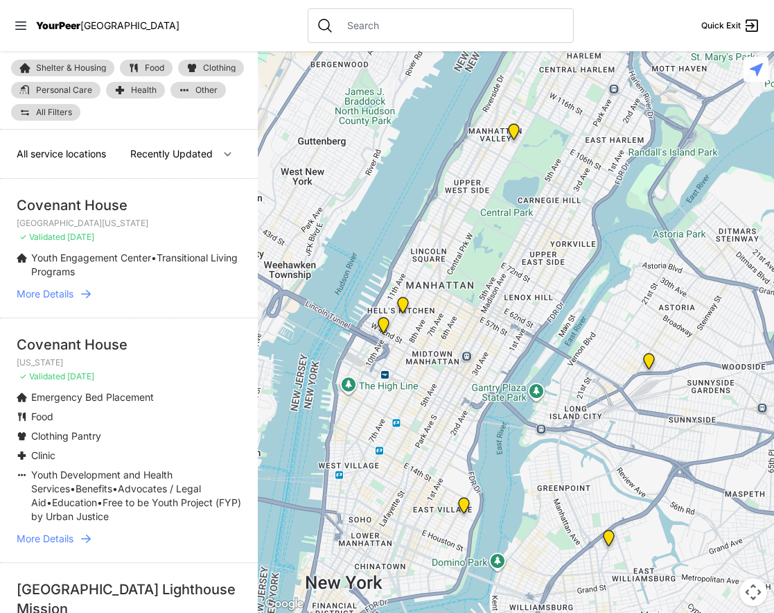
click at [37, 156] on span "All service locations" at bounding box center [61, 154] width 89 height 12
click at [64, 153] on span "All service locations" at bounding box center [61, 154] width 89 height 12
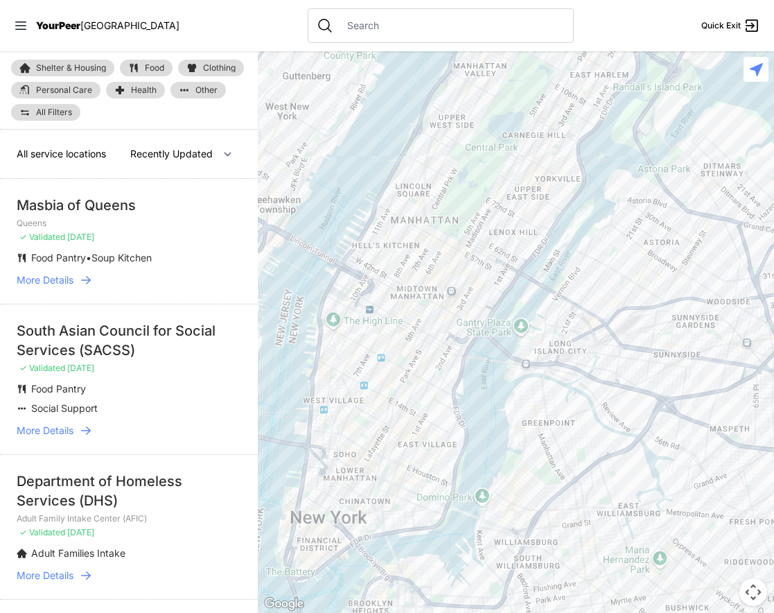
drag, startPoint x: 471, startPoint y: 269, endPoint x: 468, endPoint y: 282, distance: 13.5
click at [469, 283] on div at bounding box center [516, 332] width 517 height 562
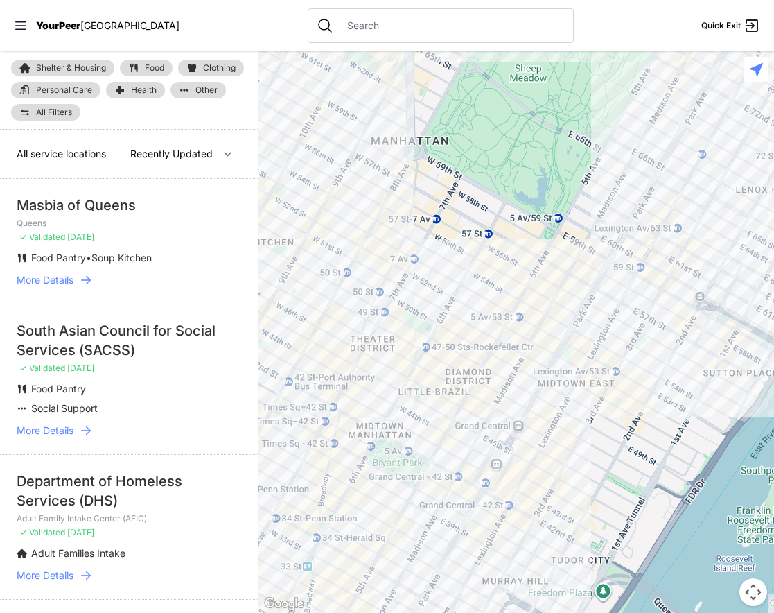
click at [522, 259] on div at bounding box center [516, 332] width 517 height 562
click at [59, 17] on nav "YourPeer NYC Quick Exit" at bounding box center [387, 25] width 774 height 51
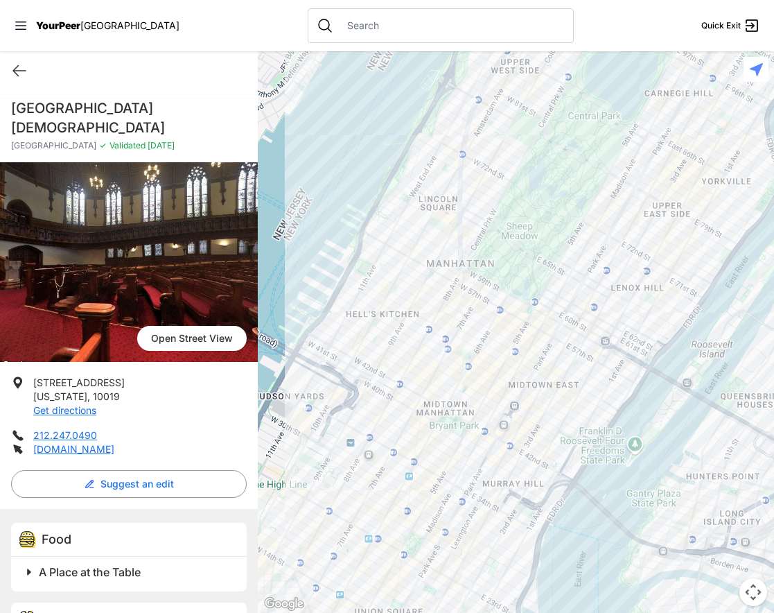
click at [67, 26] on span "YourPeer" at bounding box center [58, 25] width 44 height 12
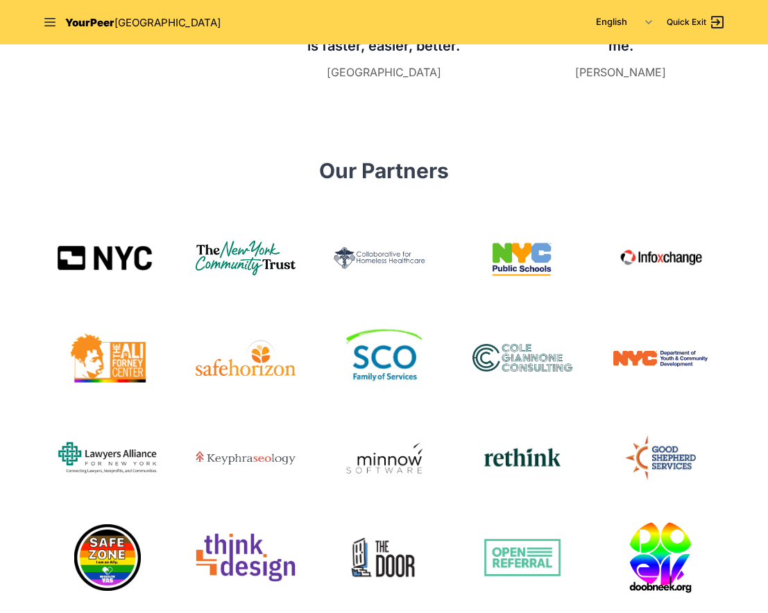
scroll to position [759, 0]
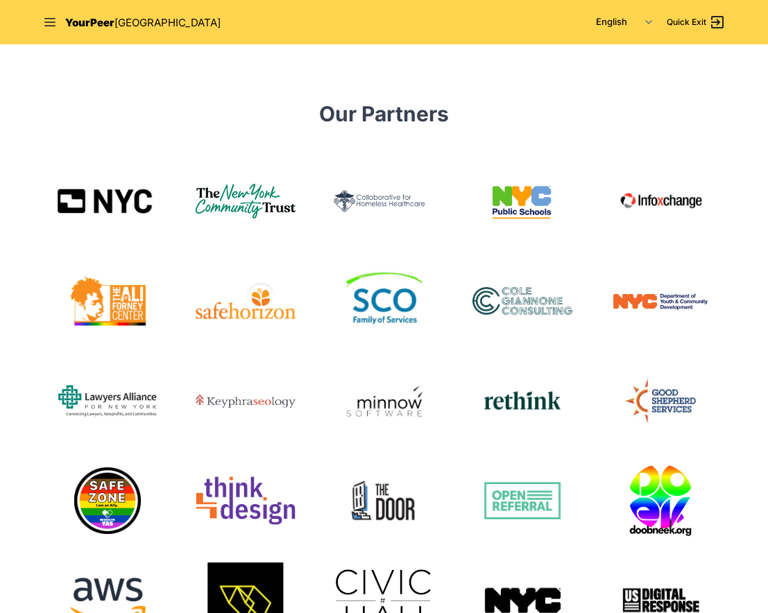
click at [107, 193] on img at bounding box center [108, 201] width 100 height 26
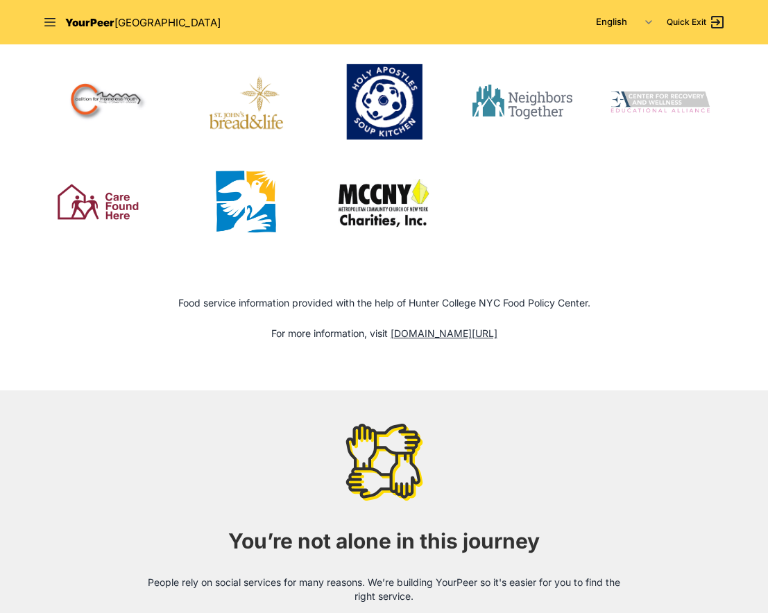
scroll to position [1360, 0]
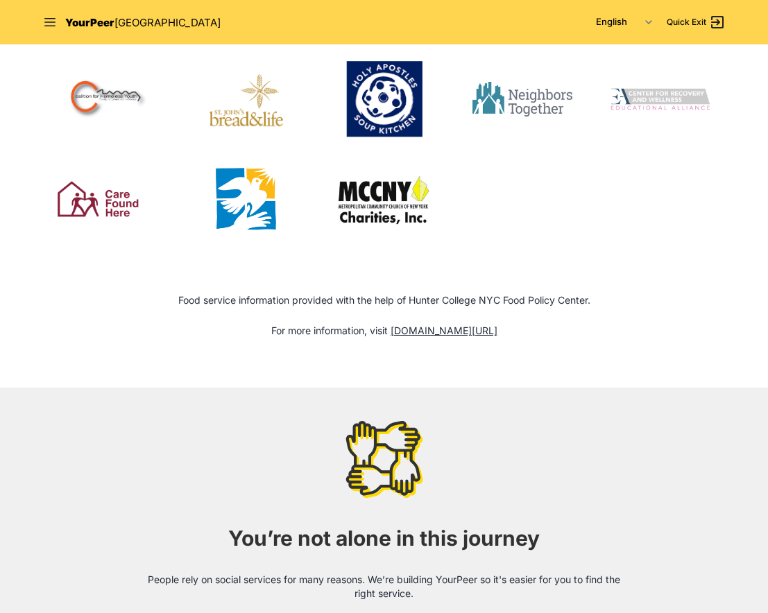
click at [253, 197] on img at bounding box center [246, 199] width 100 height 100
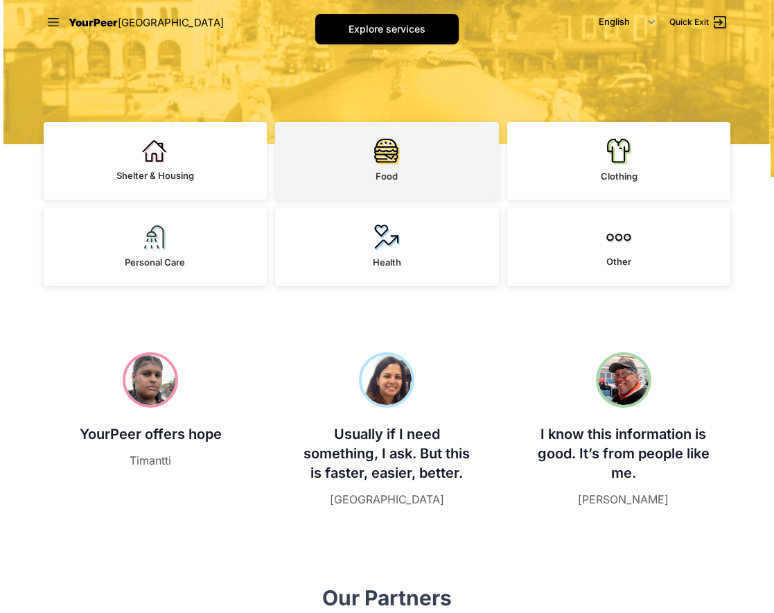
scroll to position [0, 0]
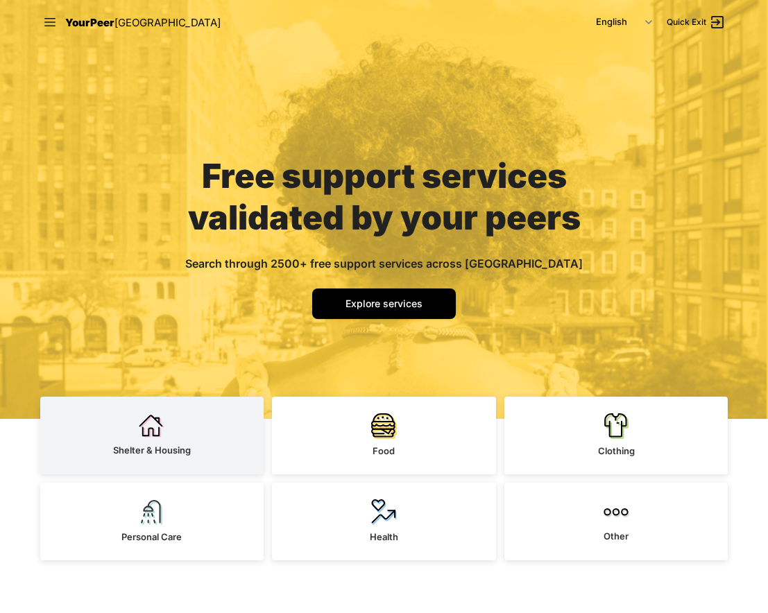
click at [192, 417] on link "Shelter & Housing" at bounding box center [152, 436] width 224 height 78
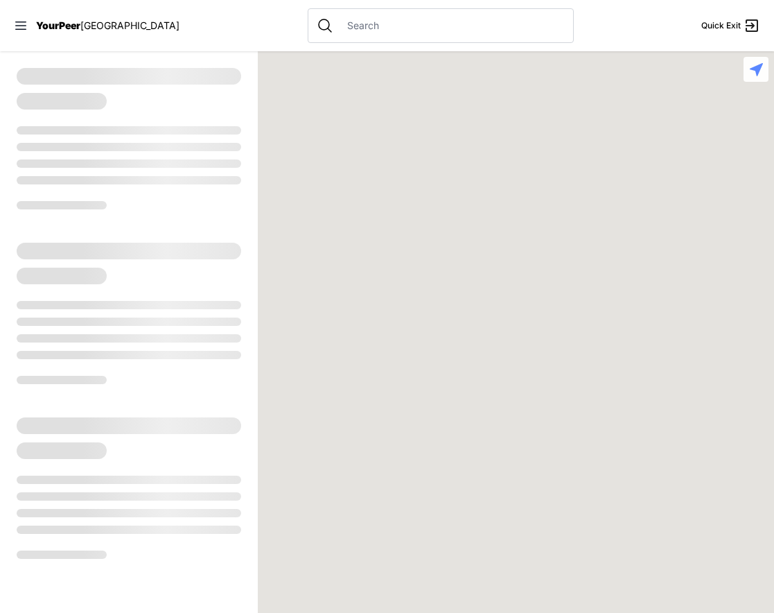
select select "recentlyUpdated"
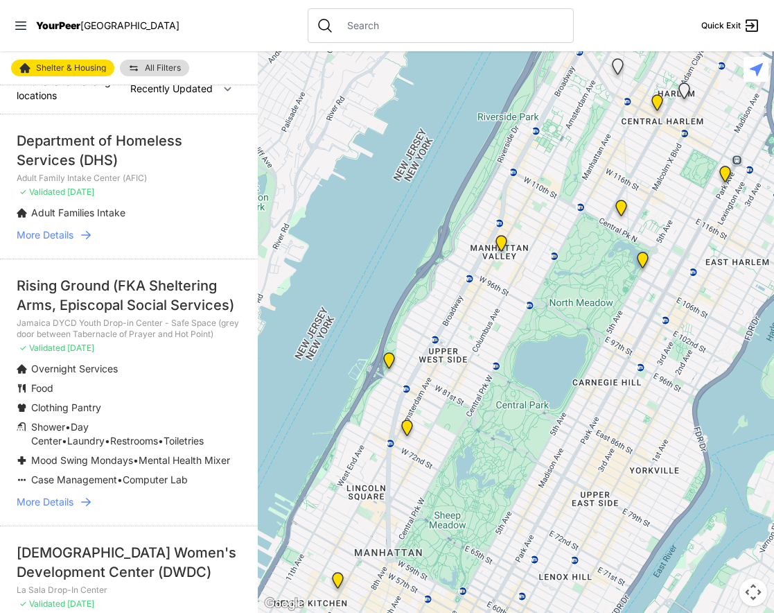
scroll to position [30, 0]
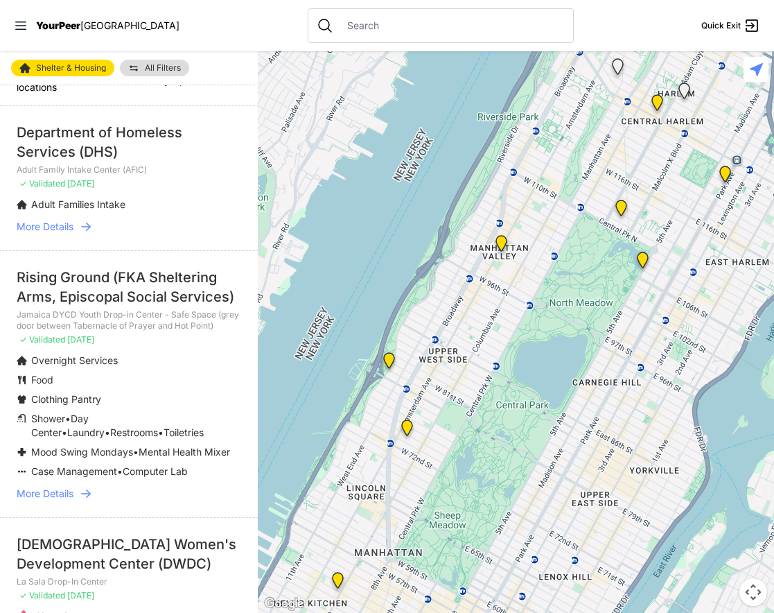
click at [64, 490] on span "More Details" at bounding box center [45, 494] width 57 height 14
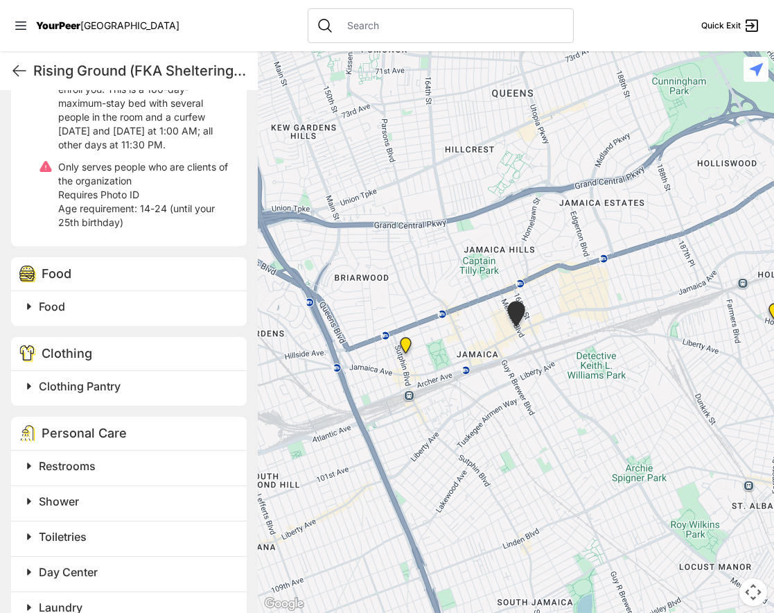
scroll to position [823, 0]
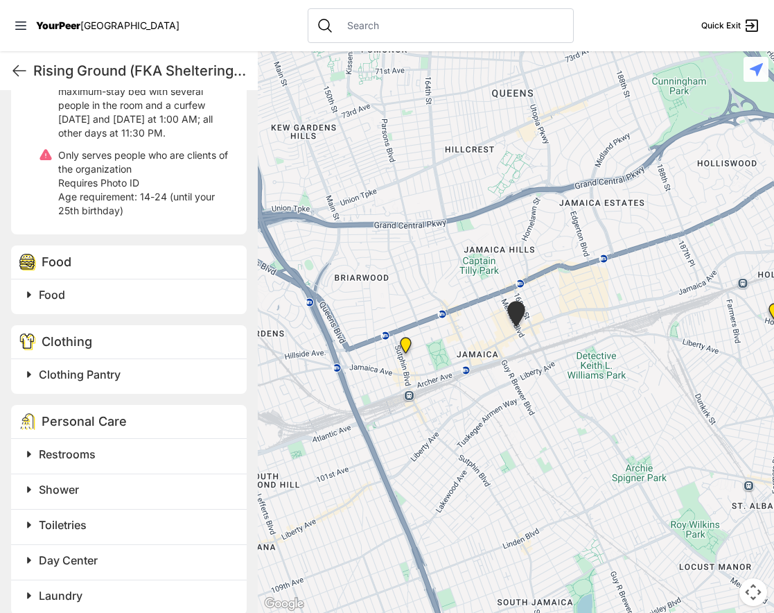
click at [110, 279] on div "Food" at bounding box center [129, 296] width 236 height 35
click at [103, 286] on h2 "Food" at bounding box center [134, 294] width 191 height 17
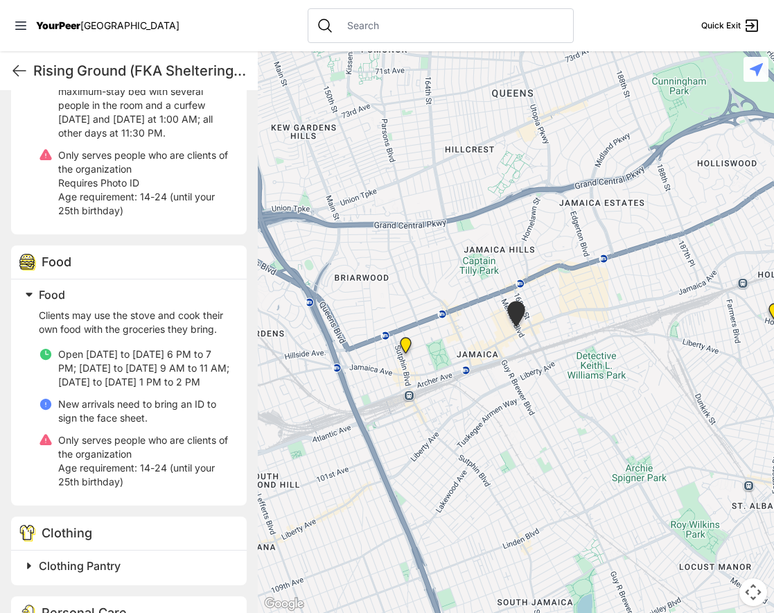
click at [103, 286] on h2 "Food" at bounding box center [134, 294] width 191 height 17
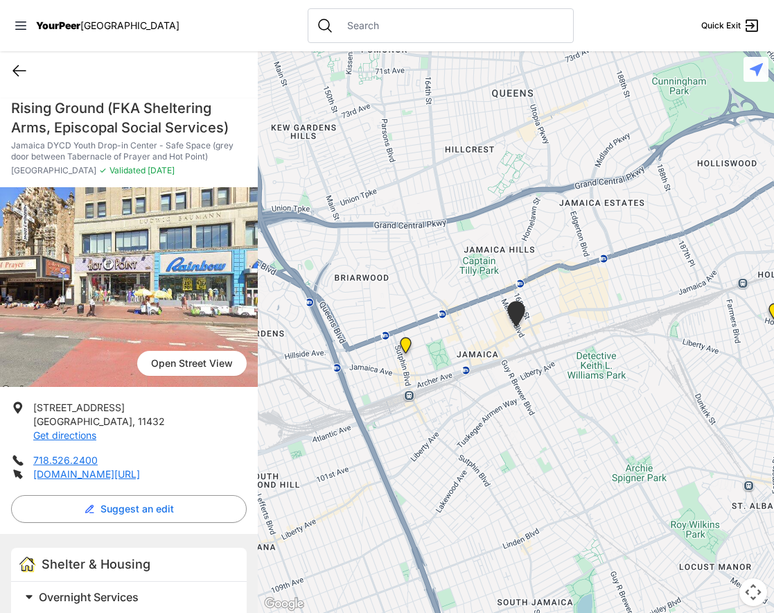
click at [24, 68] on icon at bounding box center [19, 70] width 17 height 17
select select "recentlyUpdated"
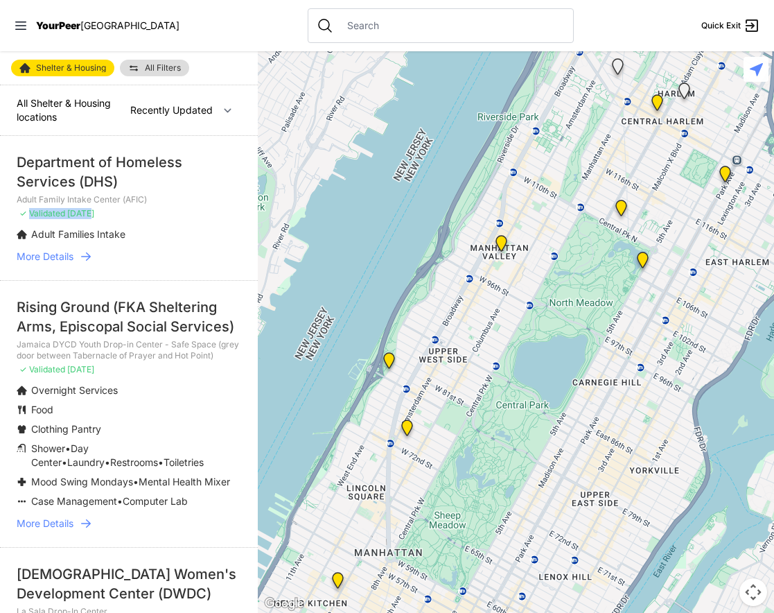
drag, startPoint x: 30, startPoint y: 215, endPoint x: 101, endPoint y: 215, distance: 71.4
click at [94, 215] on span "✓ Validated 3 days ago" at bounding box center [56, 213] width 75 height 11
click at [94, 215] on span "[DATE]" at bounding box center [80, 213] width 27 height 10
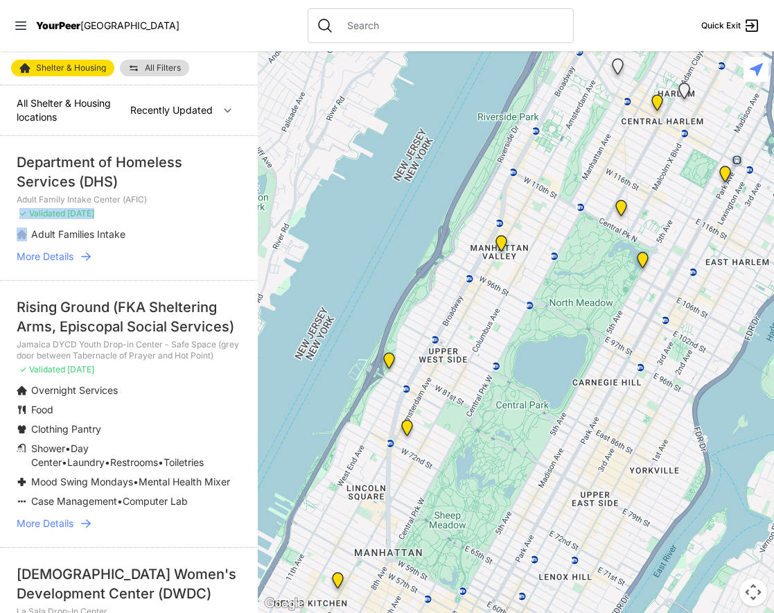
click at [94, 215] on span "[DATE]" at bounding box center [80, 213] width 27 height 10
click at [94, 212] on span "[DATE]" at bounding box center [80, 213] width 27 height 10
click at [64, 24] on span "YourPeer" at bounding box center [58, 25] width 44 height 12
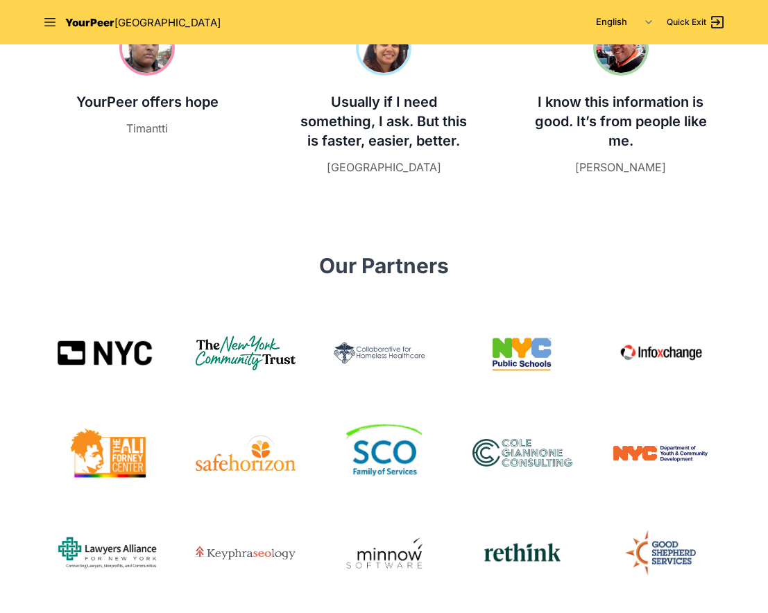
scroll to position [663, 0]
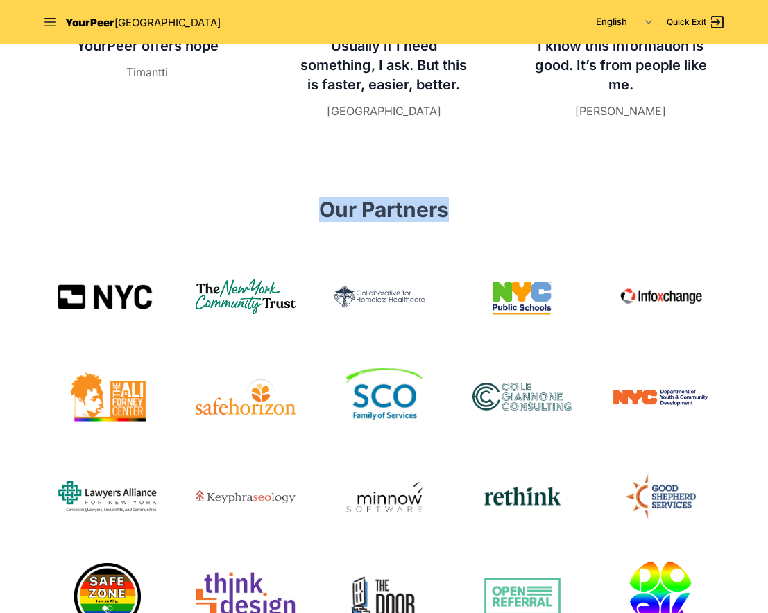
drag, startPoint x: 326, startPoint y: 205, endPoint x: 502, endPoint y: 205, distance: 176.1
click at [502, 205] on h2 "Our Partners" at bounding box center [384, 209] width 682 height 25
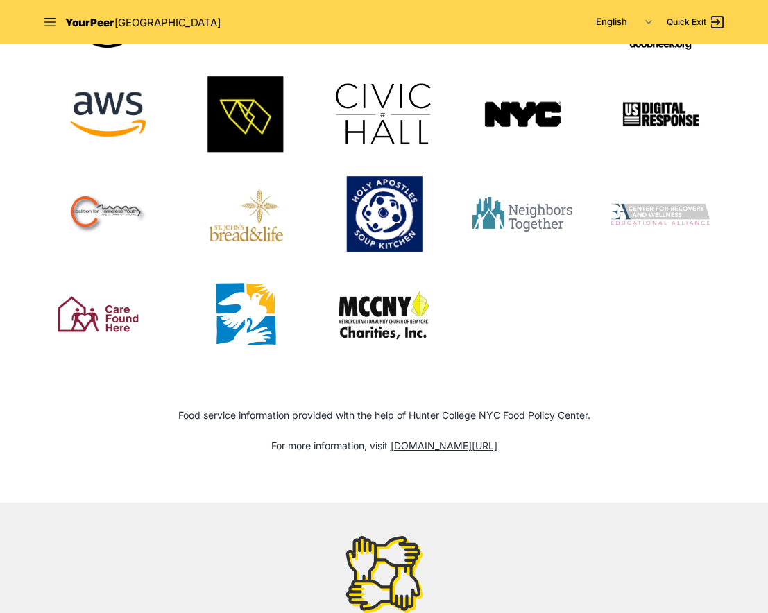
scroll to position [1679, 0]
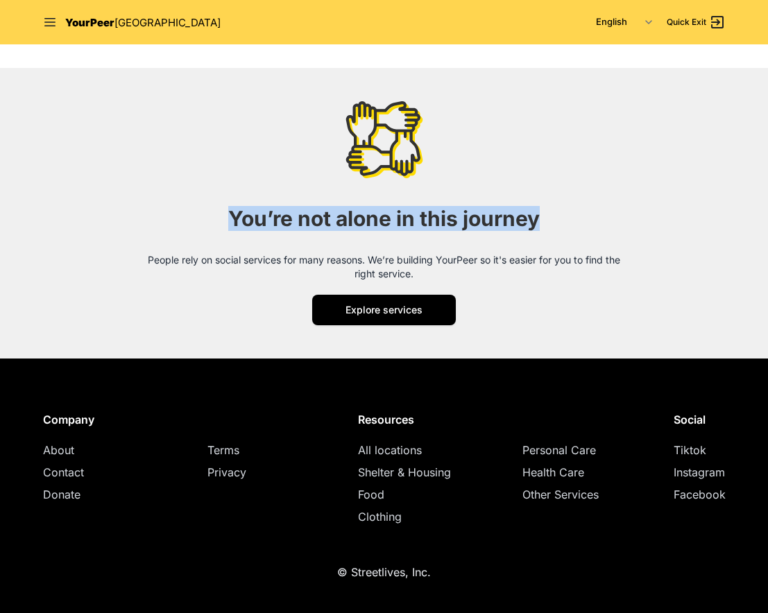
drag, startPoint x: 230, startPoint y: 221, endPoint x: 630, endPoint y: 219, distance: 400.1
click at [630, 220] on div "You’re not alone in this journey People rely on social services for many reason…" at bounding box center [384, 213] width 505 height 224
click at [630, 219] on div "You’re not alone in this journey People rely on social services for many reason…" at bounding box center [384, 213] width 505 height 224
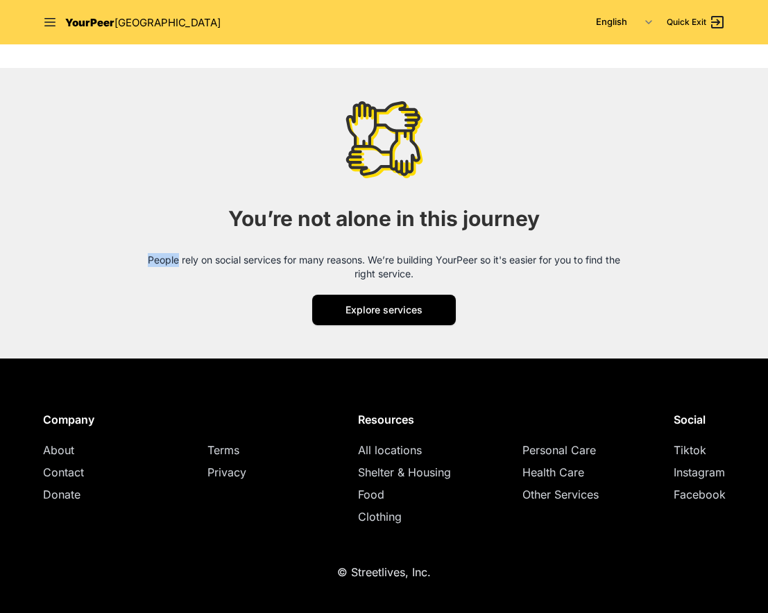
click at [630, 219] on div "You’re not alone in this journey People rely on social services for many reason…" at bounding box center [384, 213] width 505 height 224
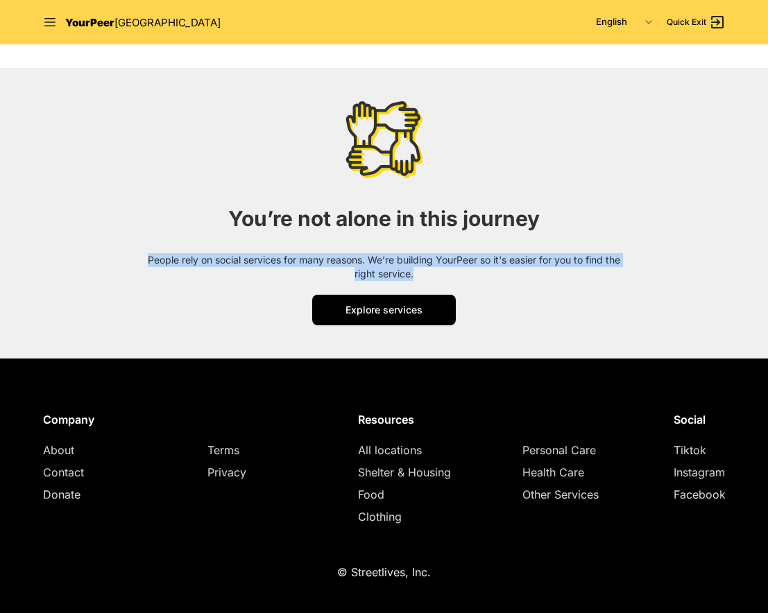
click at [630, 219] on div "You’re not alone in this journey People rely on social services for many reason…" at bounding box center [384, 213] width 505 height 224
click at [605, 211] on div "You’re not alone in this journey People rely on social services for many reason…" at bounding box center [384, 213] width 505 height 224
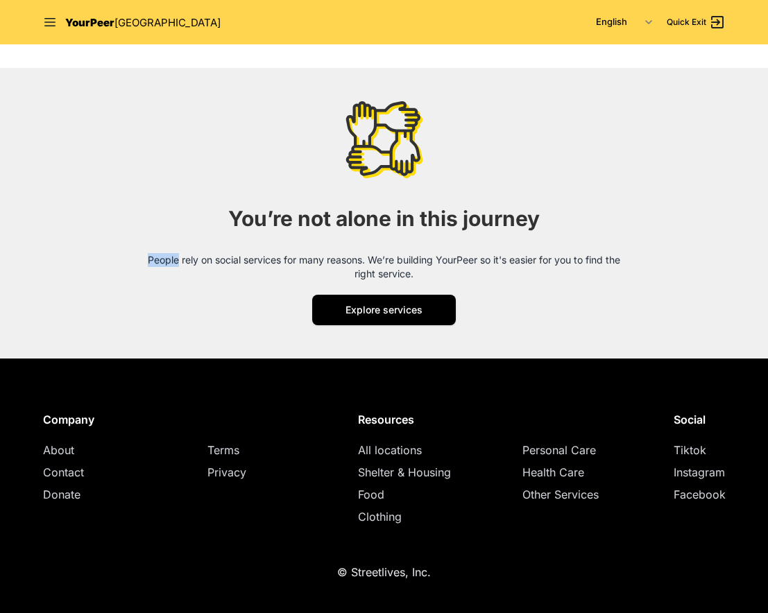
click at [605, 211] on div "You’re not alone in this journey People rely on social services for many reason…" at bounding box center [384, 213] width 505 height 224
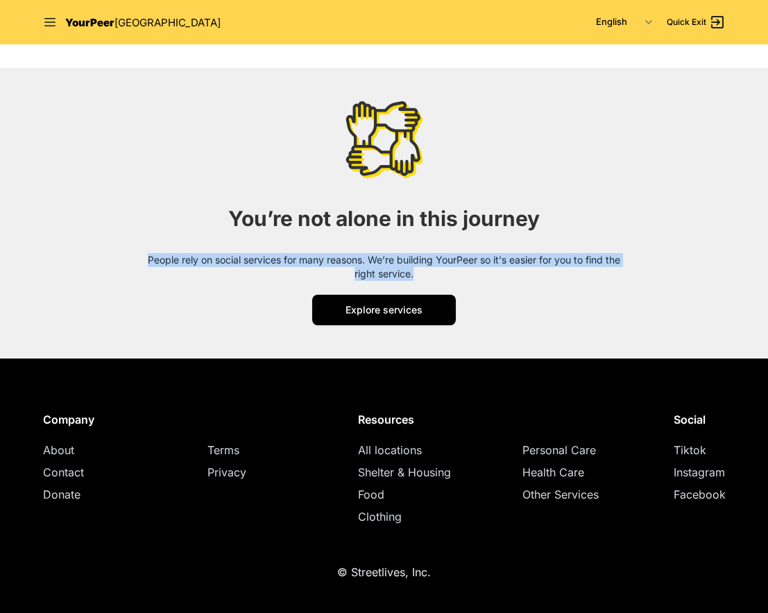
click at [605, 211] on div "You’re not alone in this journey People rely on social services for many reason…" at bounding box center [384, 213] width 505 height 224
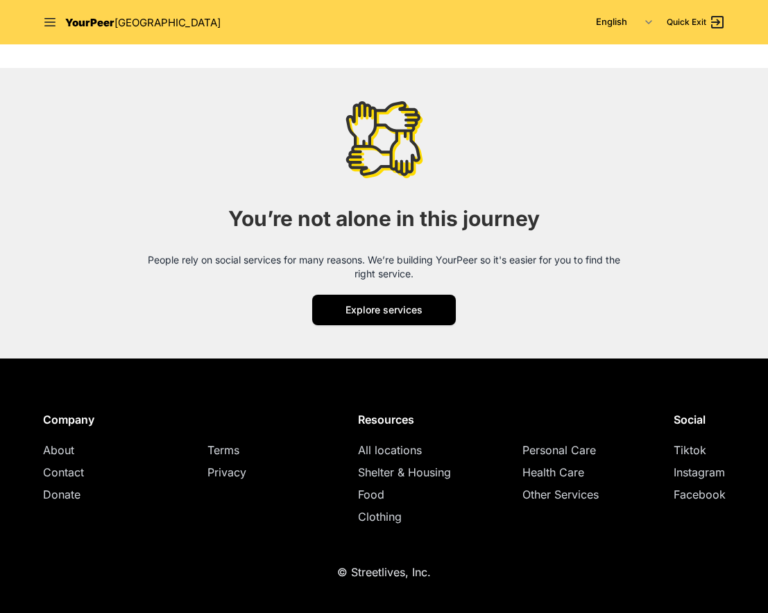
click at [546, 211] on div "You’re not alone in this journey People rely on social services for many reason…" at bounding box center [384, 213] width 505 height 224
click at [523, 211] on span "You’re not alone in this journey" at bounding box center [383, 218] width 311 height 25
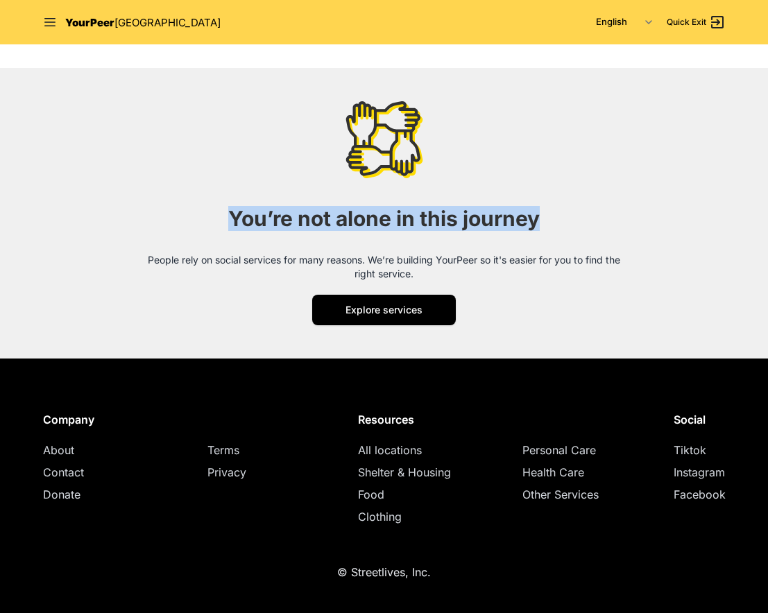
click at [523, 211] on span "You’re not alone in this journey" at bounding box center [383, 218] width 311 height 25
click at [512, 211] on span "You’re not alone in this journey" at bounding box center [383, 218] width 311 height 25
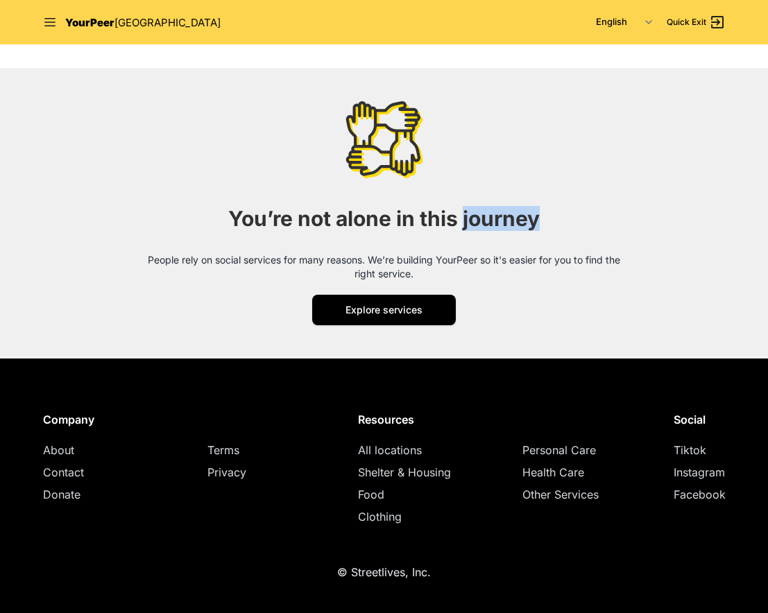
click at [512, 211] on span "You’re not alone in this journey" at bounding box center [383, 218] width 311 height 25
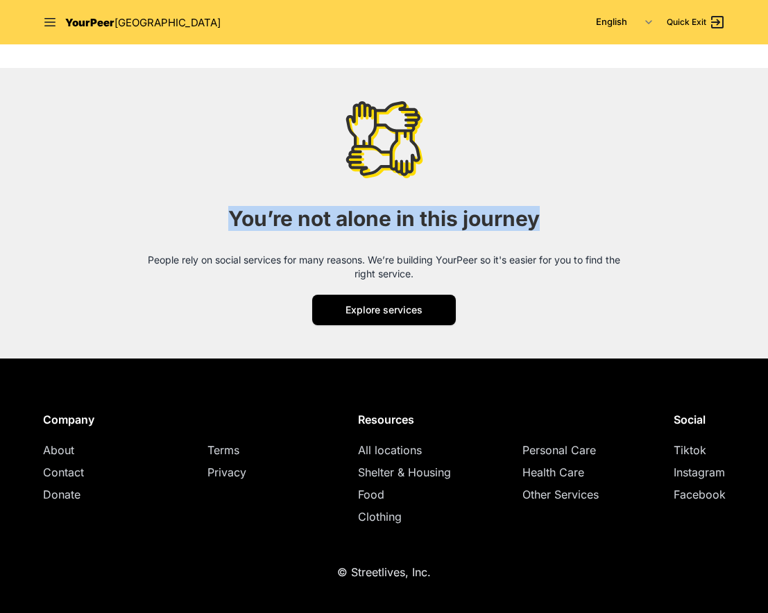
click at [512, 211] on span "You’re not alone in this journey" at bounding box center [383, 218] width 311 height 25
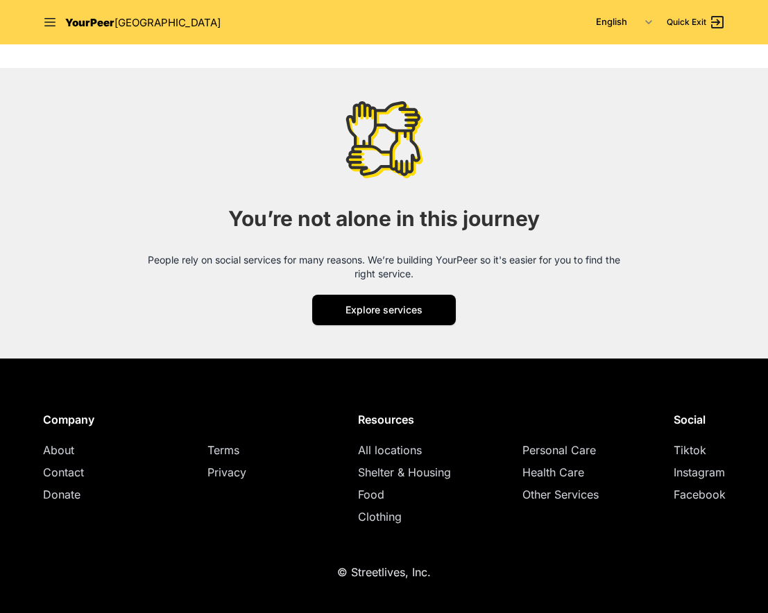
click at [527, 211] on span "You’re not alone in this journey" at bounding box center [383, 218] width 311 height 25
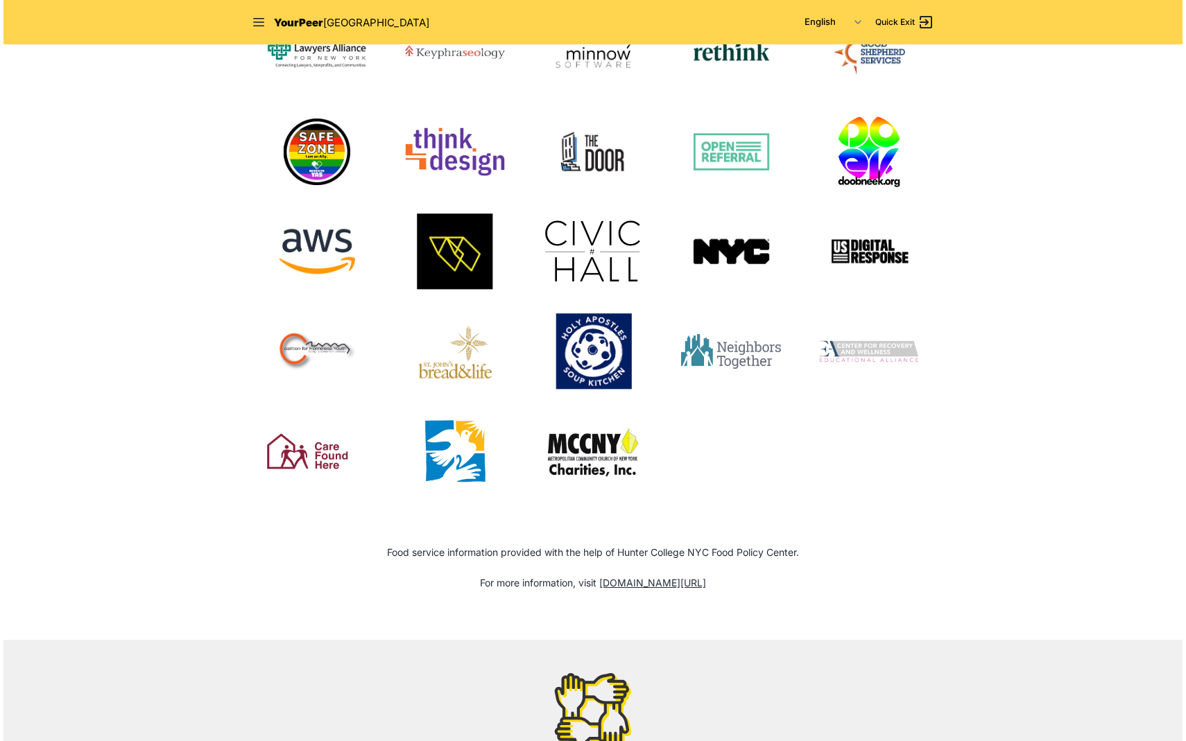
scroll to position [0, 0]
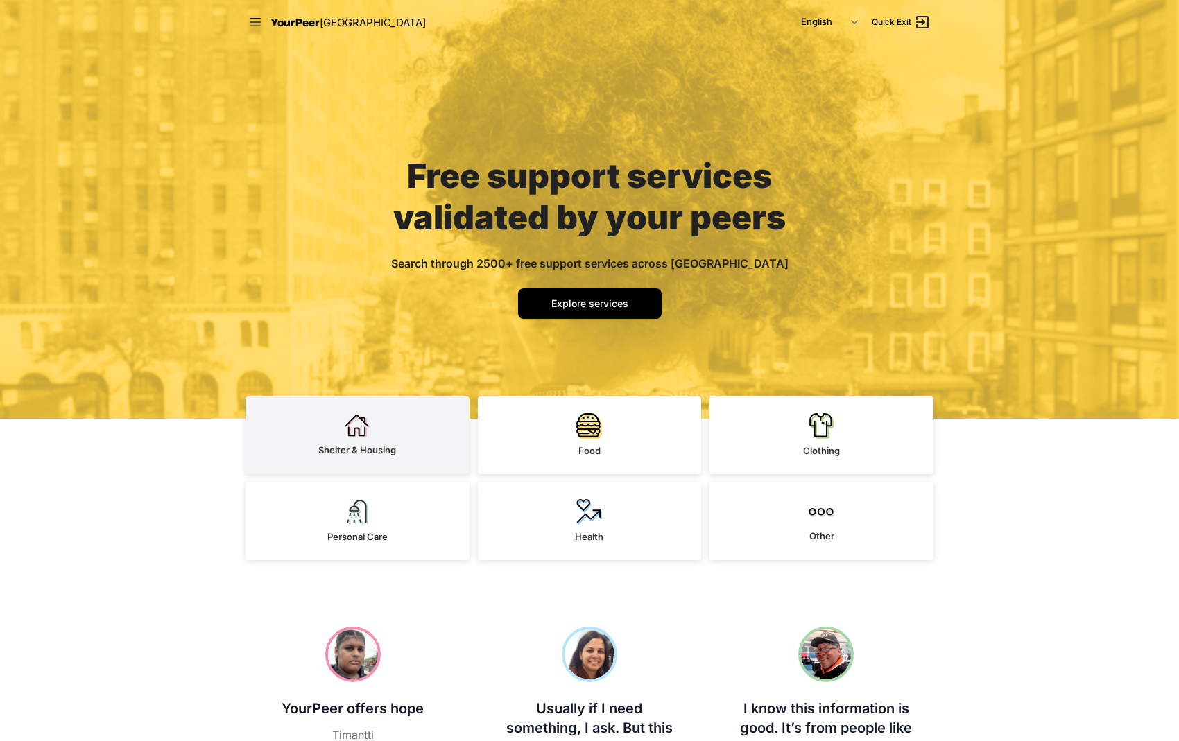
click at [376, 449] on span "Shelter & Housing" at bounding box center [357, 449] width 78 height 11
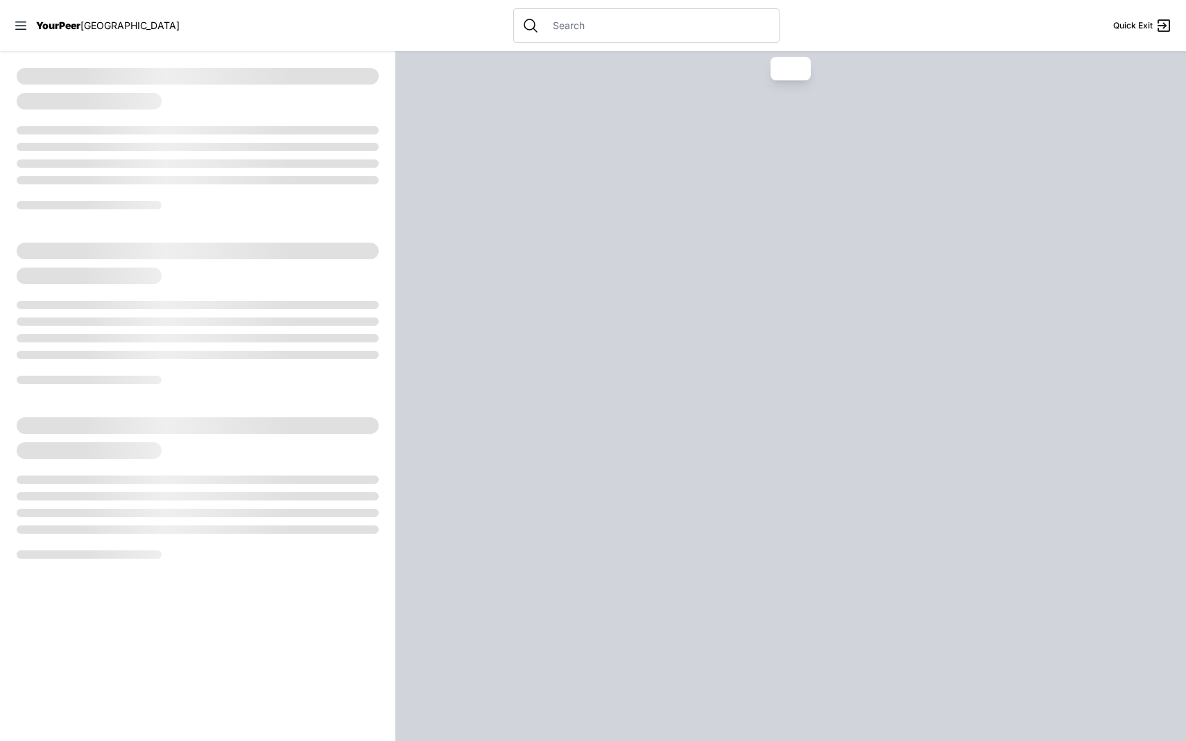
select select "recentlyUpdated"
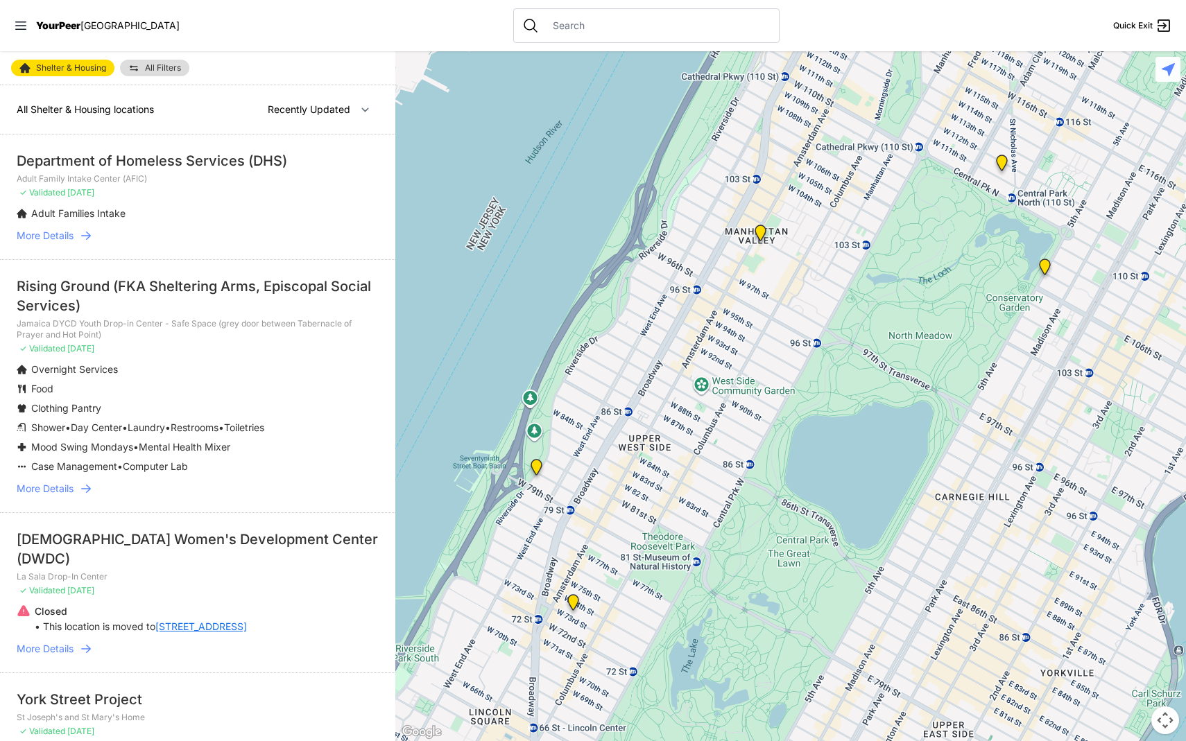
click at [67, 227] on li "Department of Homeless Services (DHS) Adult Family Intake Center (AFIC) ✓ Valid…" at bounding box center [197, 197] width 395 height 125
click at [72, 237] on span "More Details" at bounding box center [45, 236] width 57 height 14
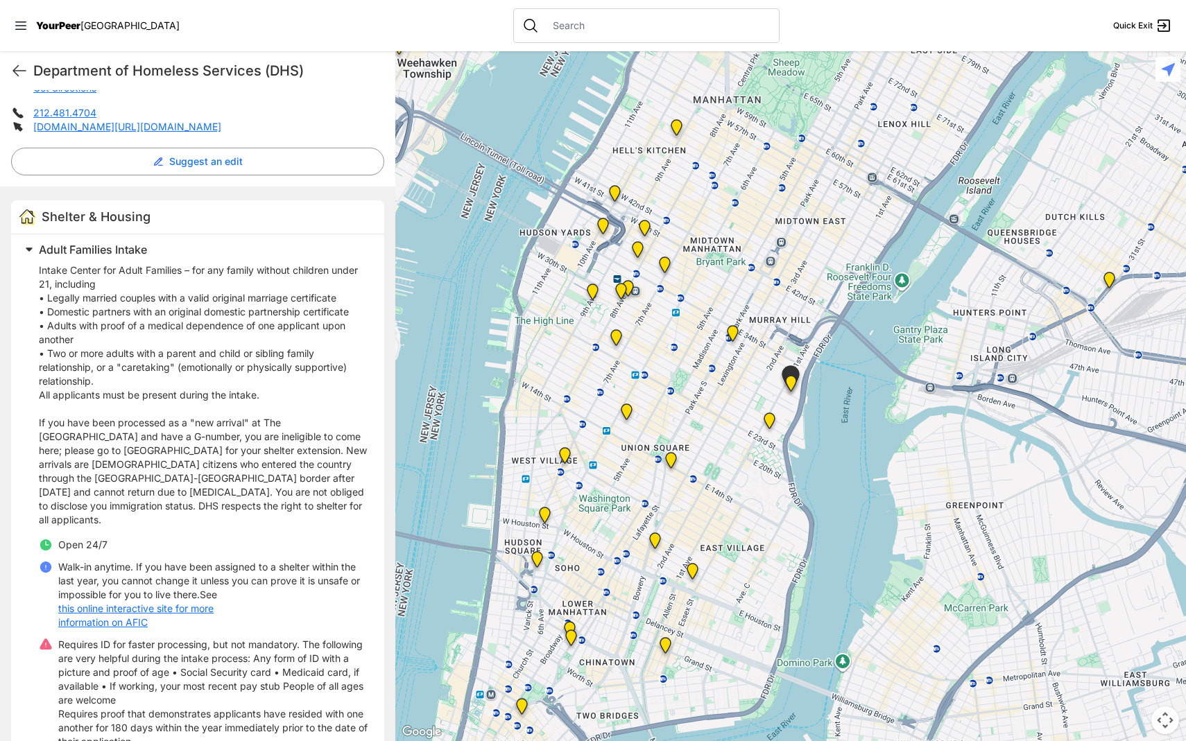
scroll to position [355, 0]
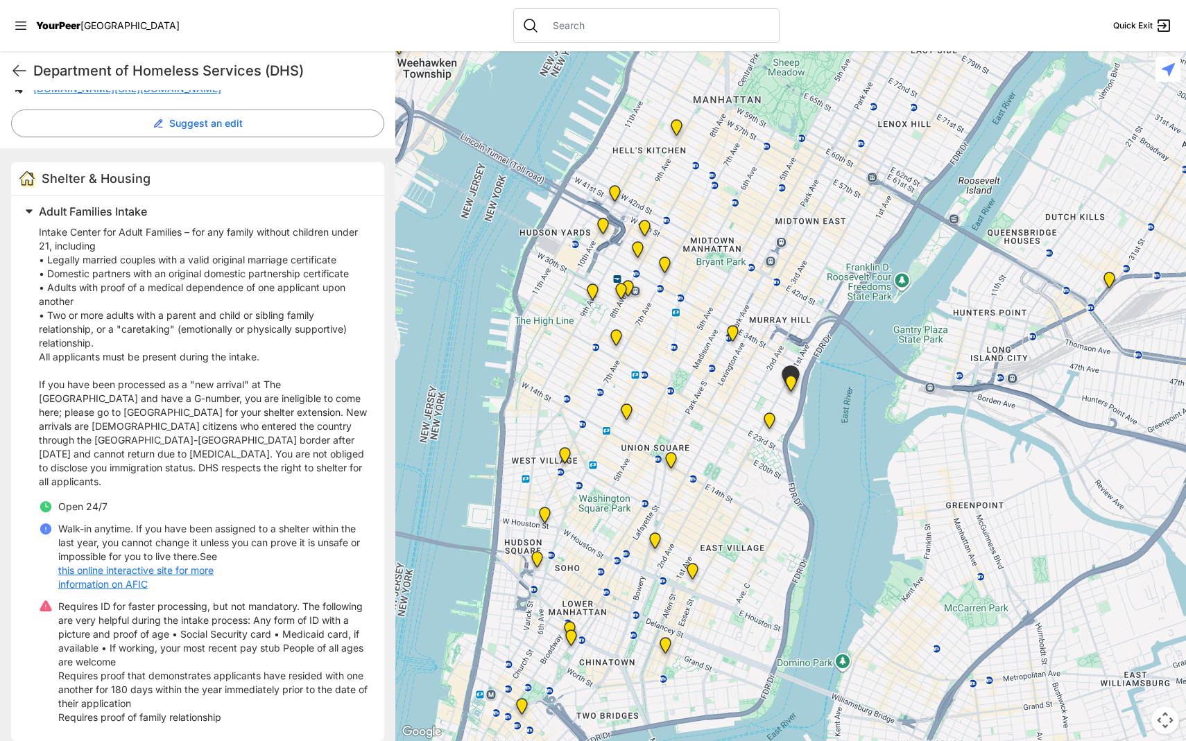
click at [671, 209] on div at bounding box center [790, 396] width 790 height 690
